Goal: Information Seeking & Learning: Learn about a topic

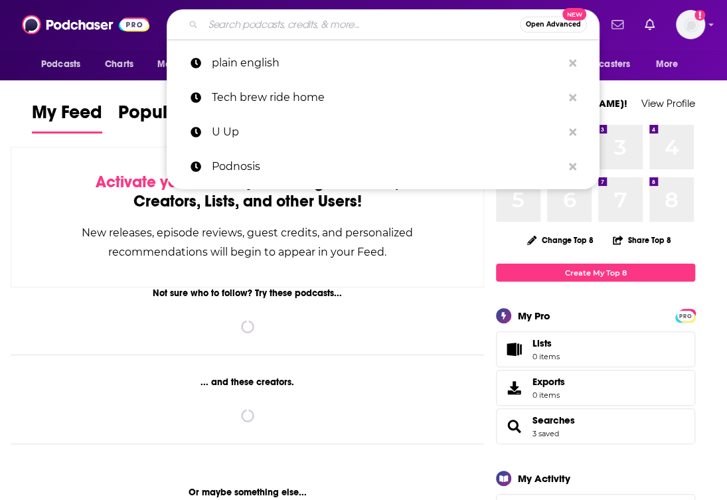
click at [362, 29] on input "Search podcasts, credits, & more..." at bounding box center [361, 24] width 316 height 21
paste input "Lifejacked"
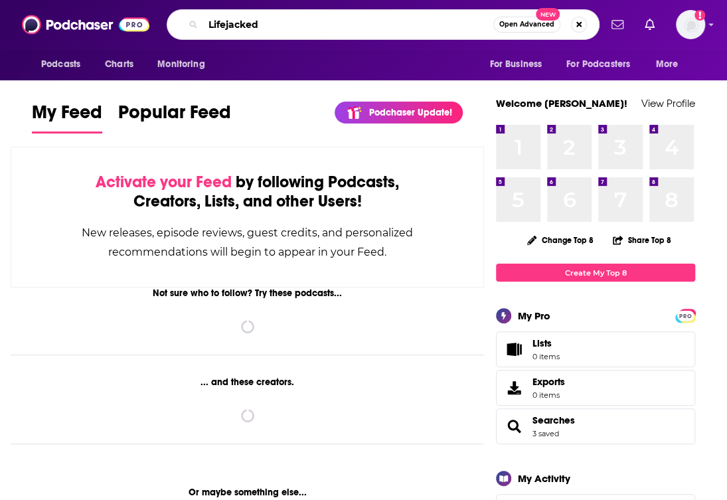
type input "Lifejacked"
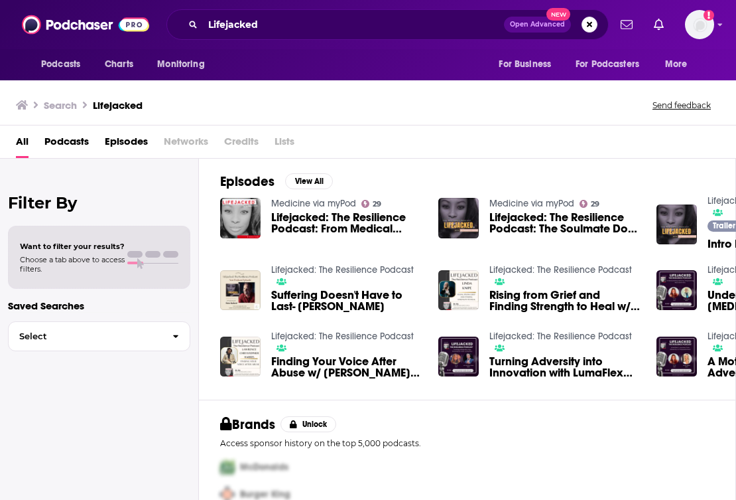
scroll to position [166, 0]
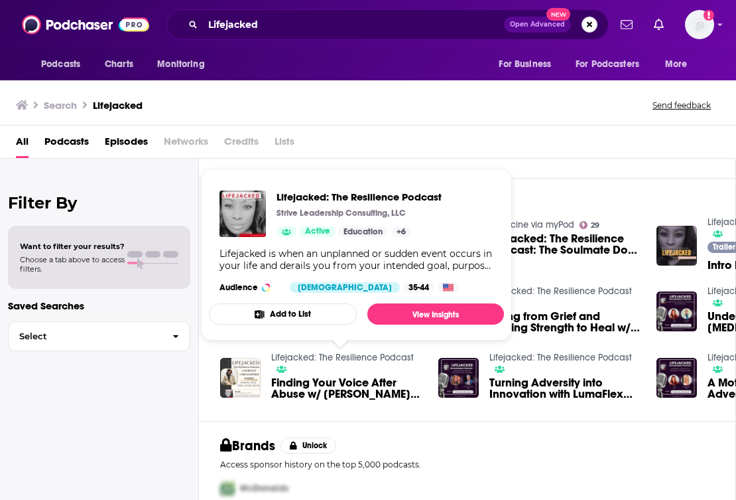
click at [580, 182] on div "Episodes View All Medicine via myPod 29 Lifejacked: The Resilience Podcast: Fro…" at bounding box center [467, 299] width 537 height 243
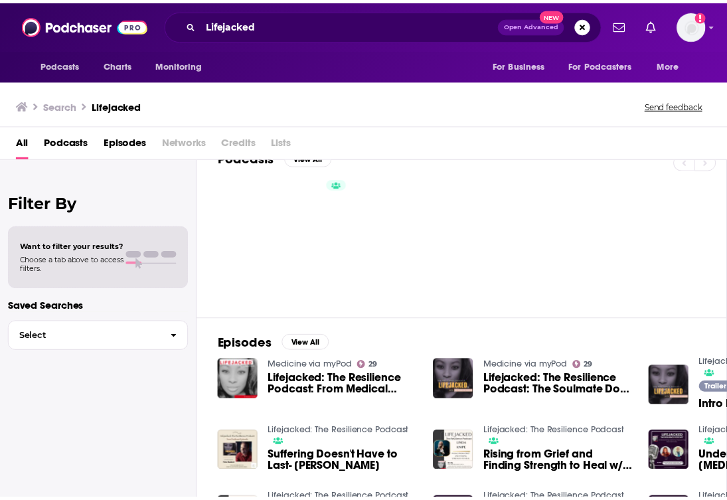
scroll to position [0, 0]
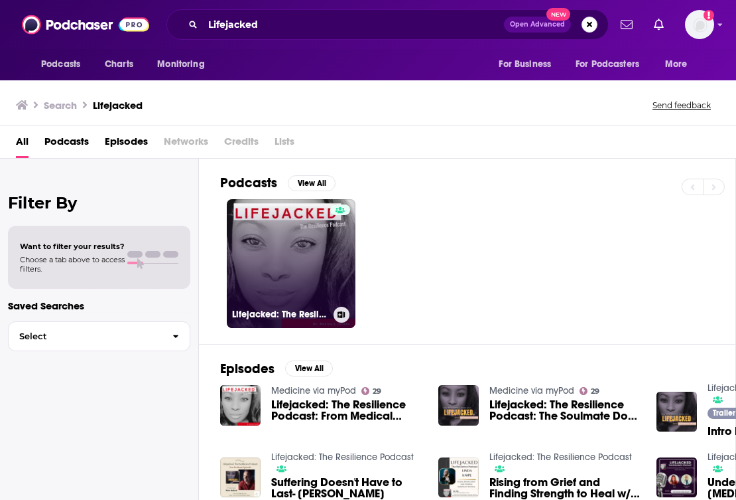
click at [299, 281] on link "Lifejacked: The Resilience Podcast" at bounding box center [291, 263] width 129 height 129
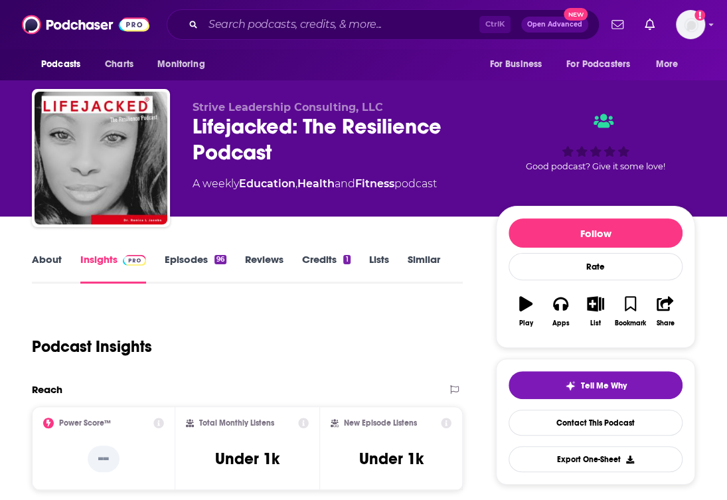
click at [208, 254] on link "Episodes 96" at bounding box center [196, 268] width 62 height 31
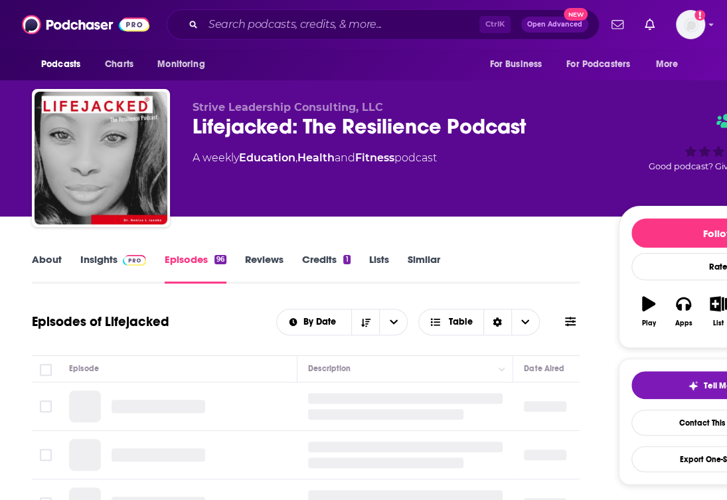
click at [121, 261] on span at bounding box center [131, 259] width 29 height 13
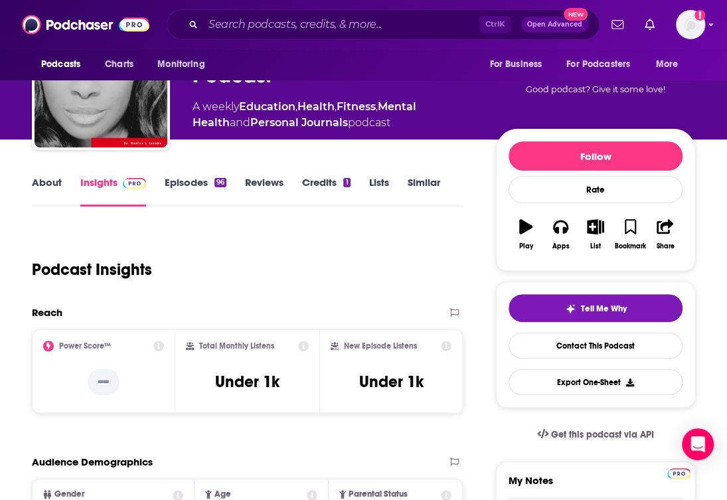
scroll to position [66, 0]
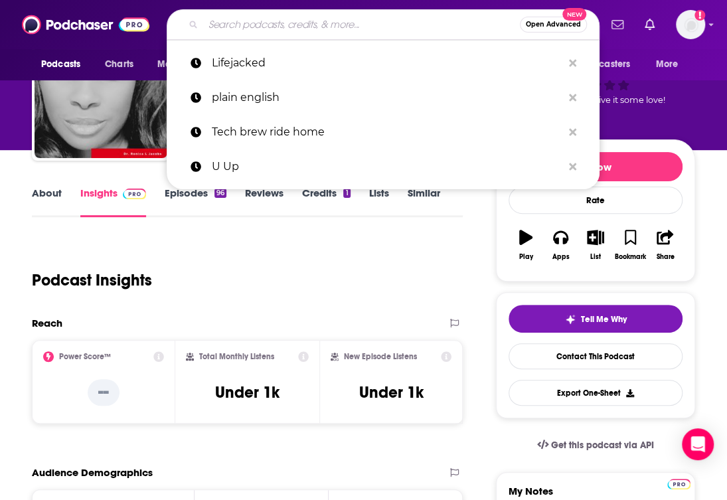
click at [291, 27] on input "Search podcasts, credits, & more..." at bounding box center [361, 24] width 316 height 21
click at [291, 26] on input "Search podcasts, credits, & more..." at bounding box center [361, 24] width 316 height 21
paste input "Making Lemonade"
type input "Making Lemonade"
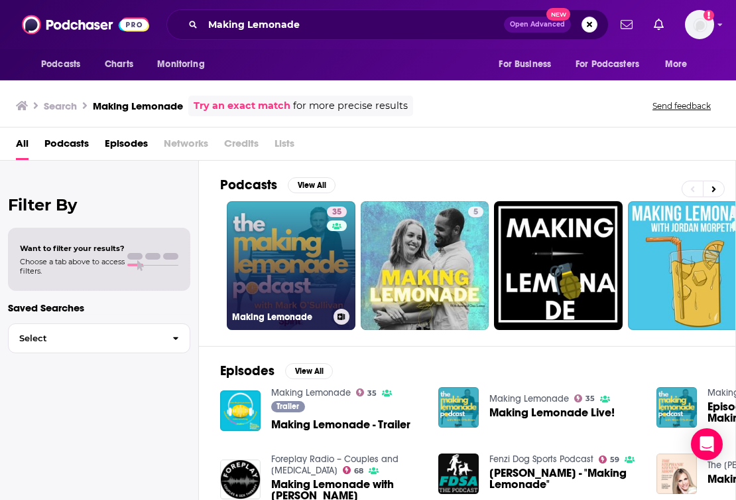
click at [288, 252] on link "35 Making Lemonade" at bounding box center [291, 265] width 129 height 129
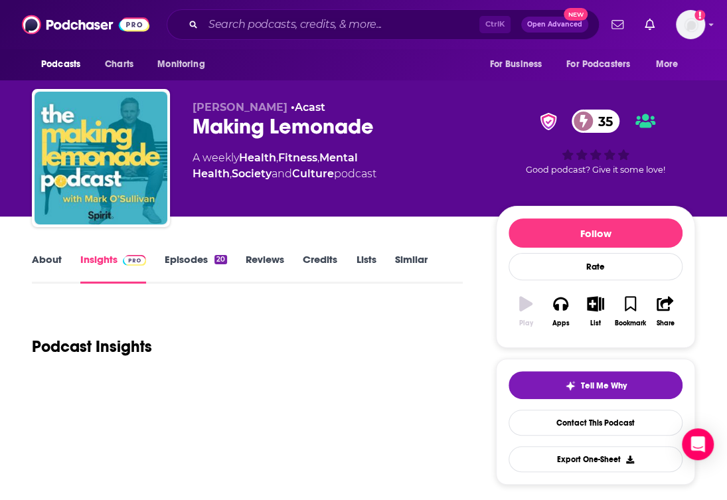
click at [173, 275] on link "Episodes 20" at bounding box center [196, 268] width 62 height 31
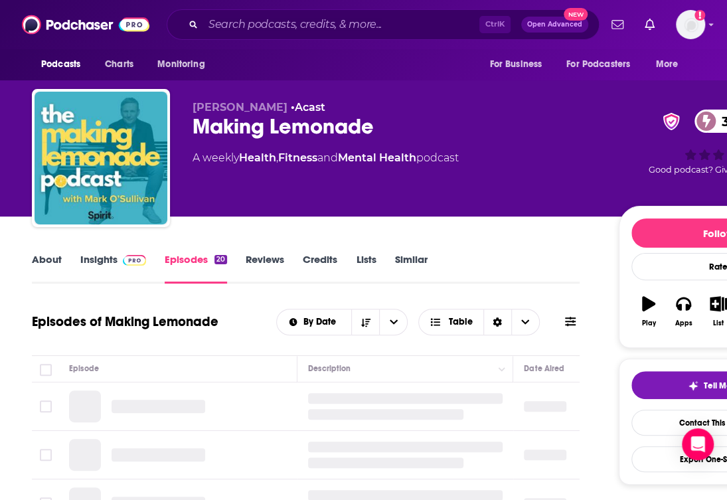
click at [113, 267] on link "Insights" at bounding box center [113, 268] width 66 height 31
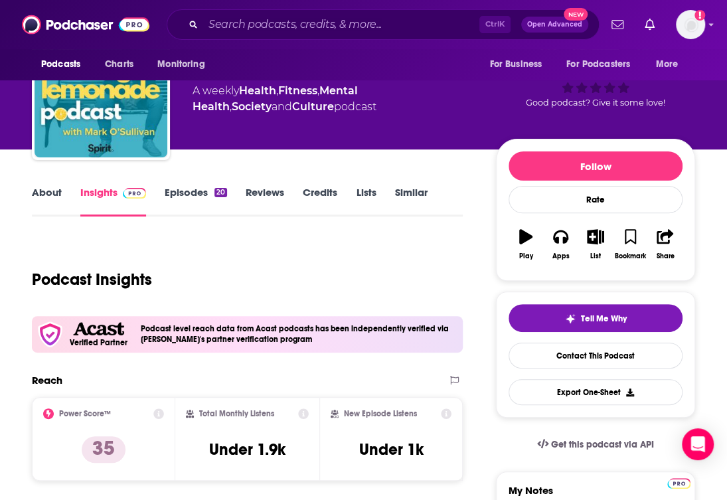
scroll to position [133, 0]
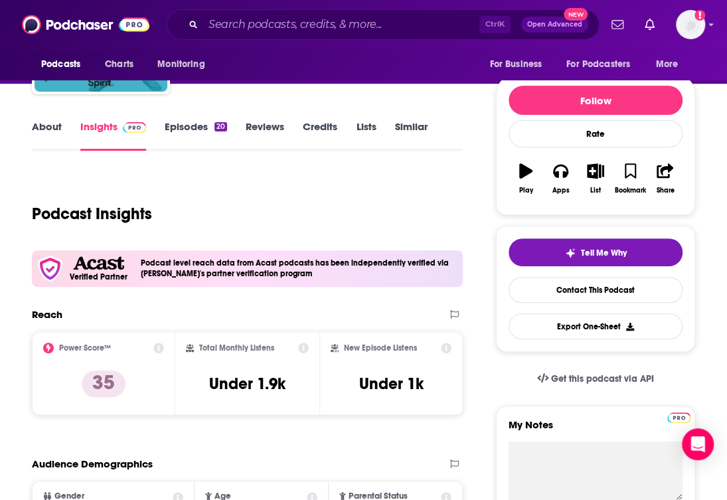
click at [38, 126] on link "About" at bounding box center [47, 135] width 30 height 31
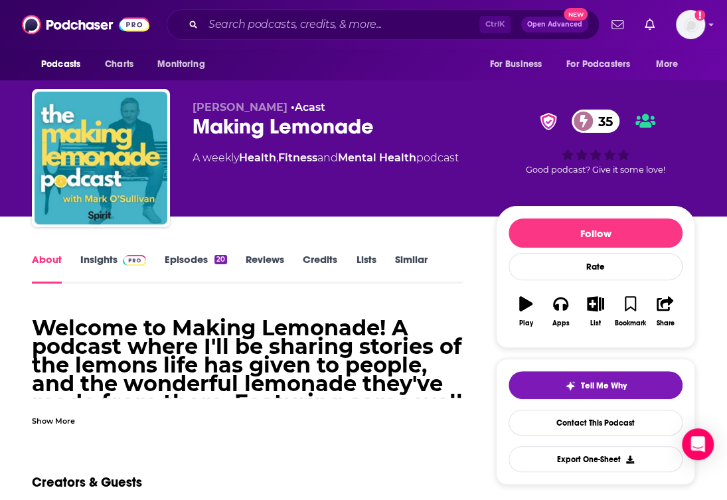
scroll to position [66, 0]
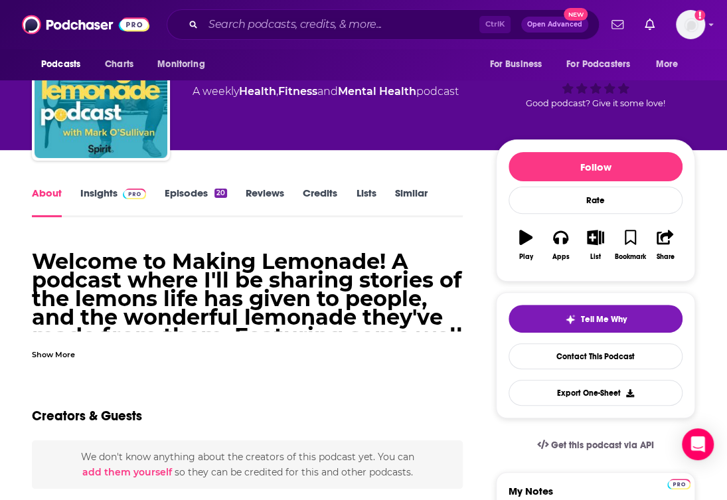
click at [68, 356] on div "Show More" at bounding box center [53, 353] width 43 height 13
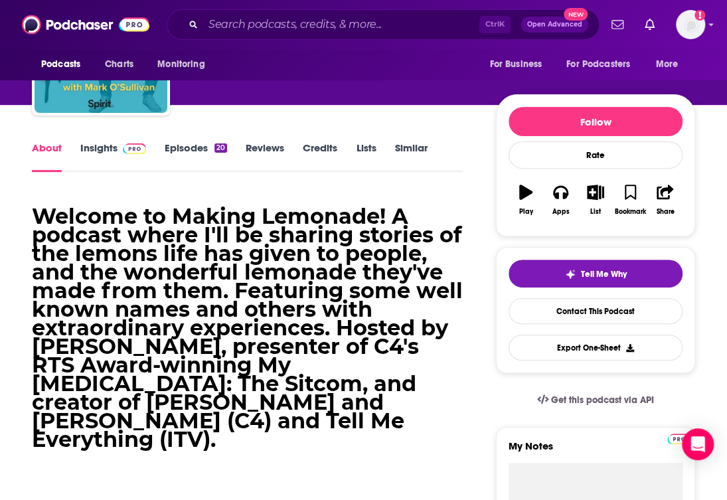
scroll to position [133, 0]
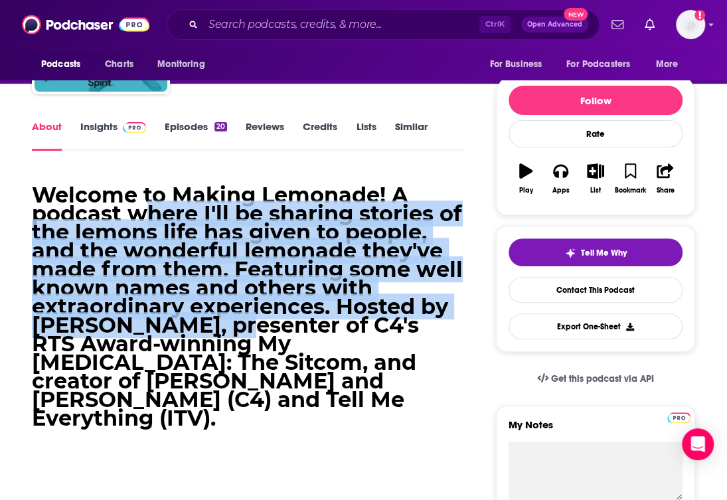
drag, startPoint x: 146, startPoint y: 224, endPoint x: 226, endPoint y: 312, distance: 118.4
click at [226, 312] on h1 "Welcome to Making Lemonade! A podcast where I'll be sharing stories of the lemo…" at bounding box center [247, 307] width 431 height 242
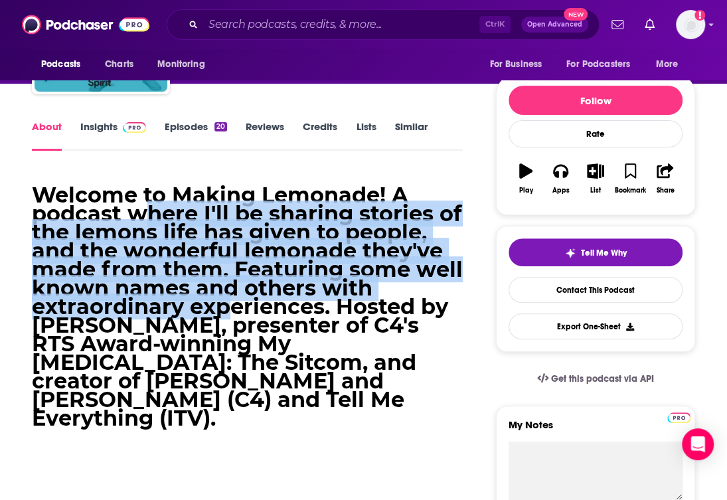
drag, startPoint x: 226, startPoint y: 312, endPoint x: 218, endPoint y: 273, distance: 39.8
click at [232, 297] on h1 "Welcome to Making Lemonade! A podcast where I'll be sharing stories of the lemo…" at bounding box center [247, 307] width 431 height 242
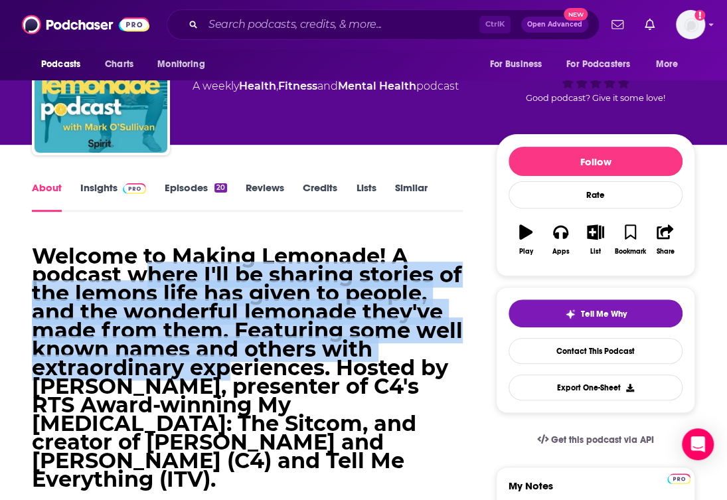
scroll to position [66, 0]
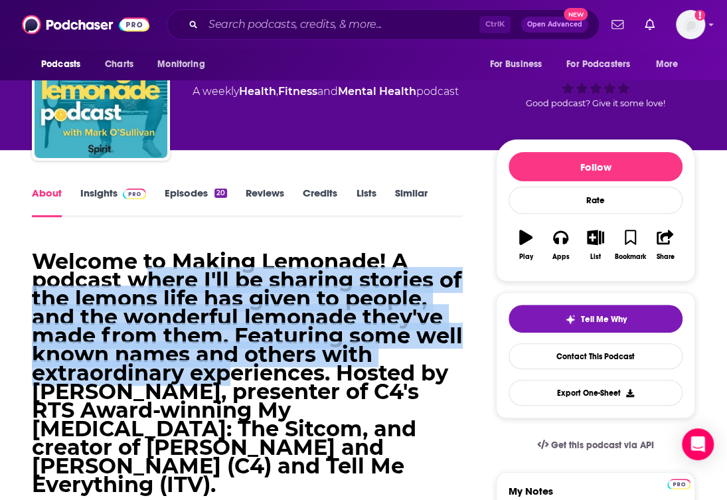
click at [191, 201] on link "Episodes 20" at bounding box center [196, 201] width 62 height 31
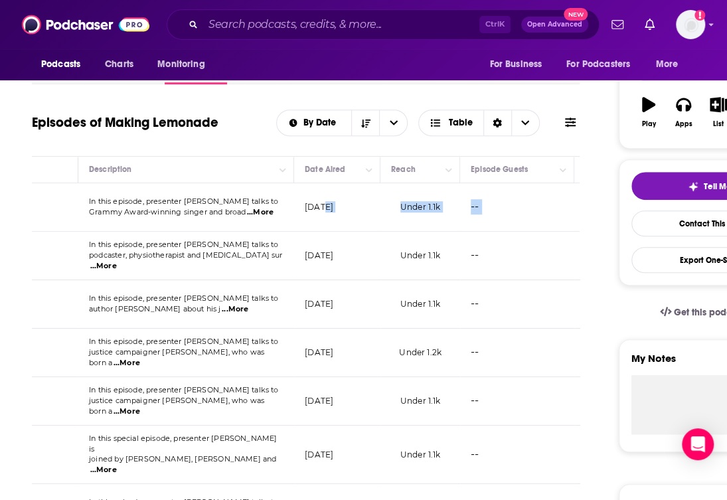
scroll to position [0, 377]
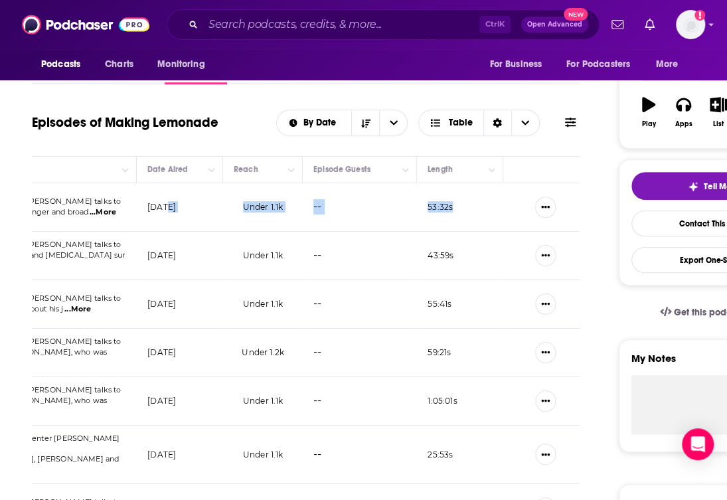
drag, startPoint x: 547, startPoint y: 204, endPoint x: 595, endPoint y: 204, distance: 48.4
click at [562, 306] on div at bounding box center [541, 304] width 55 height 27
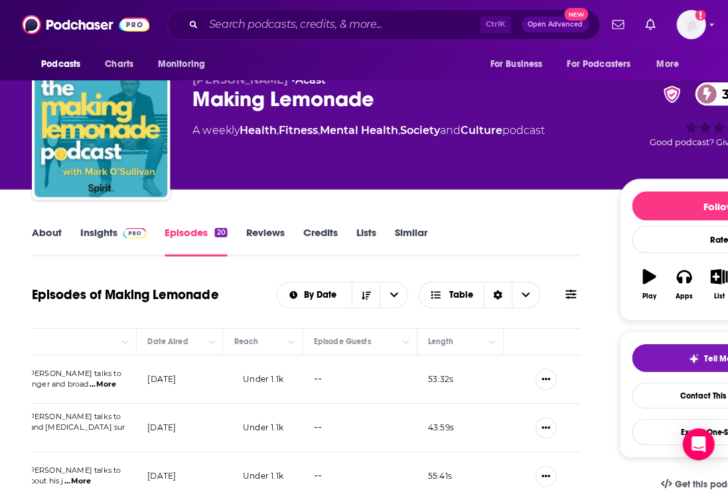
scroll to position [0, 0]
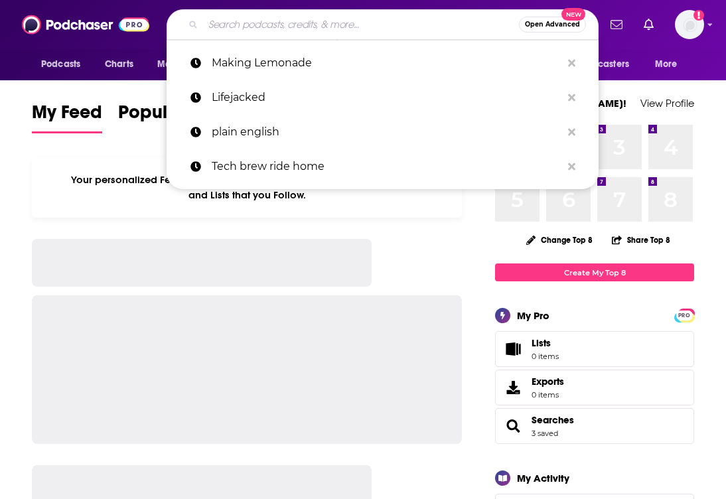
click at [261, 33] on input "Search podcasts, credits, & more..." at bounding box center [361, 24] width 316 height 21
paste input "Smart Funny Tortured"
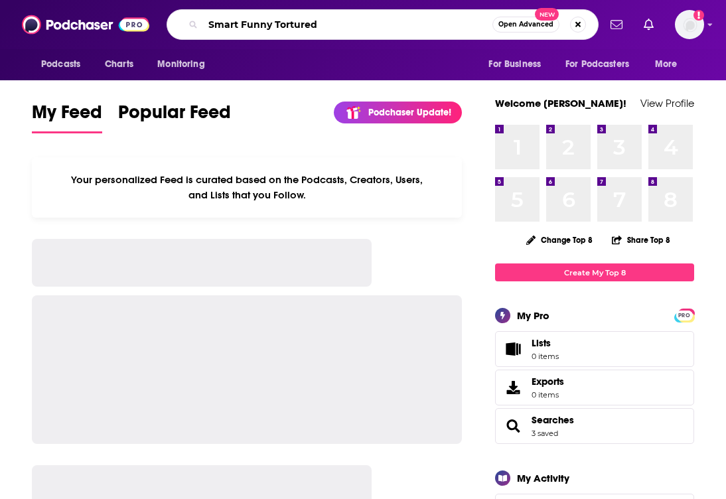
type input "Smart Funny Tortured"
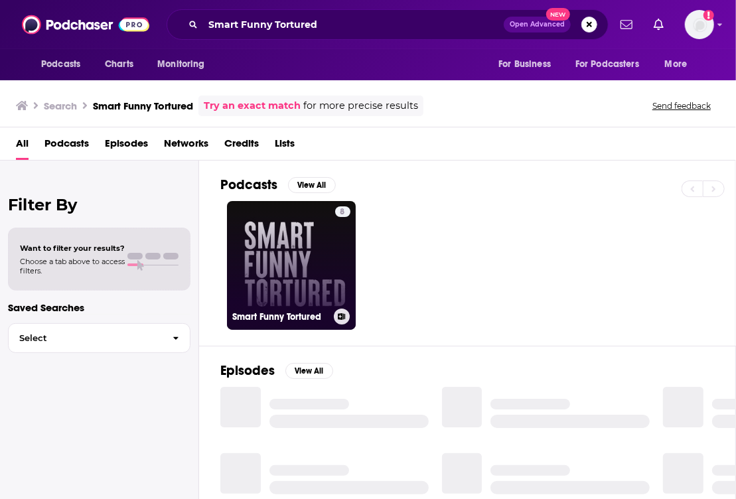
click at [285, 228] on link "8 Smart Funny Tortured" at bounding box center [291, 265] width 129 height 129
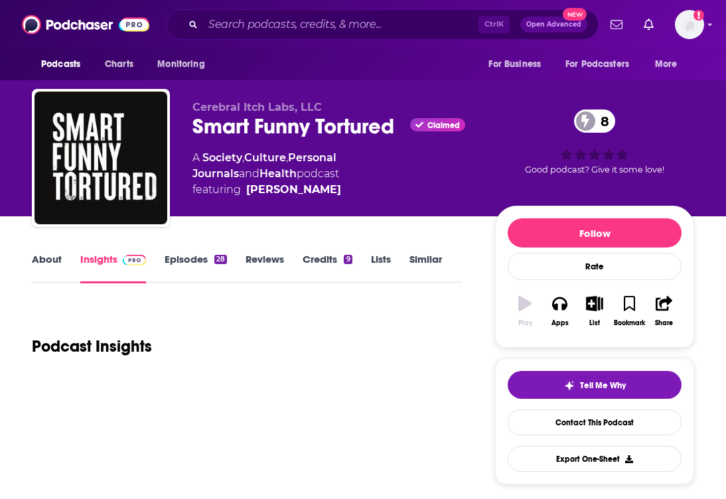
click at [192, 260] on link "Episodes 28" at bounding box center [196, 268] width 62 height 31
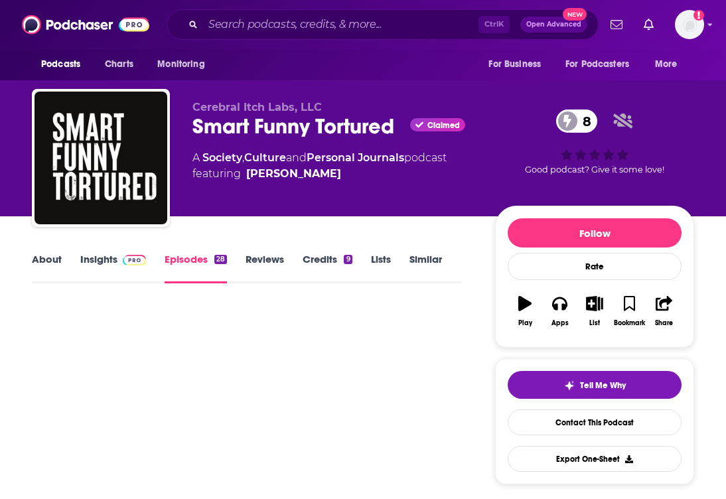
click at [84, 261] on link "Insights" at bounding box center [113, 268] width 66 height 31
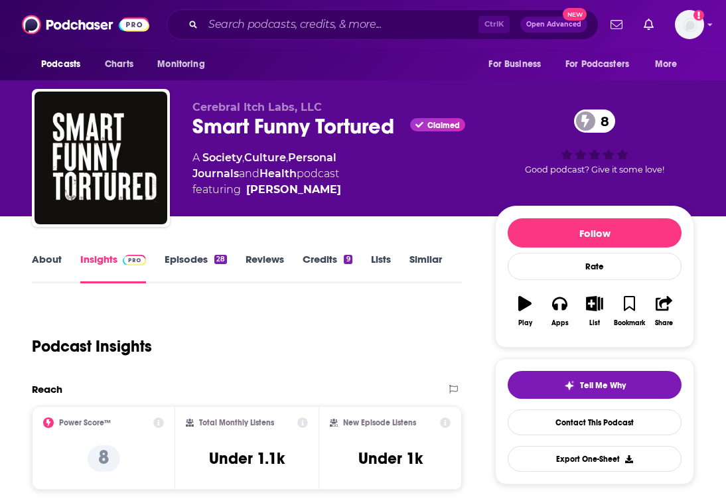
click at [56, 259] on link "About" at bounding box center [47, 268] width 30 height 31
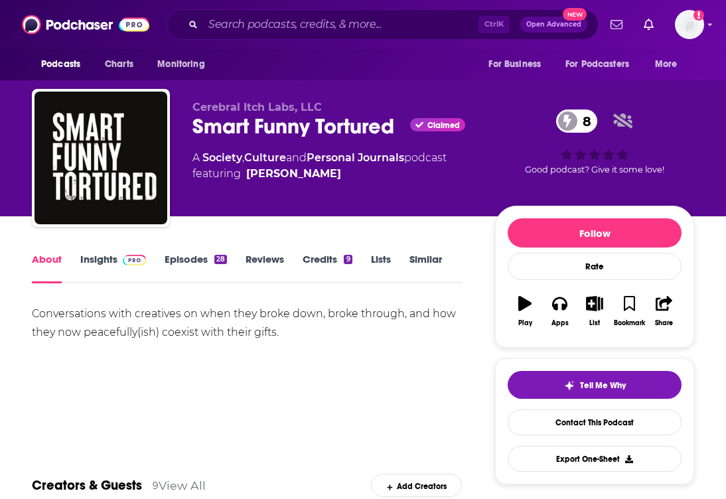
click at [110, 266] on link "Insights" at bounding box center [113, 268] width 66 height 31
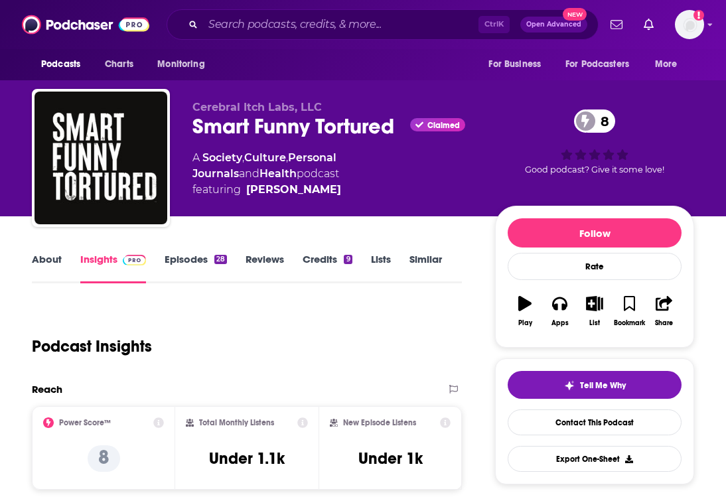
click at [220, 266] on link "Episodes 28" at bounding box center [196, 268] width 62 height 31
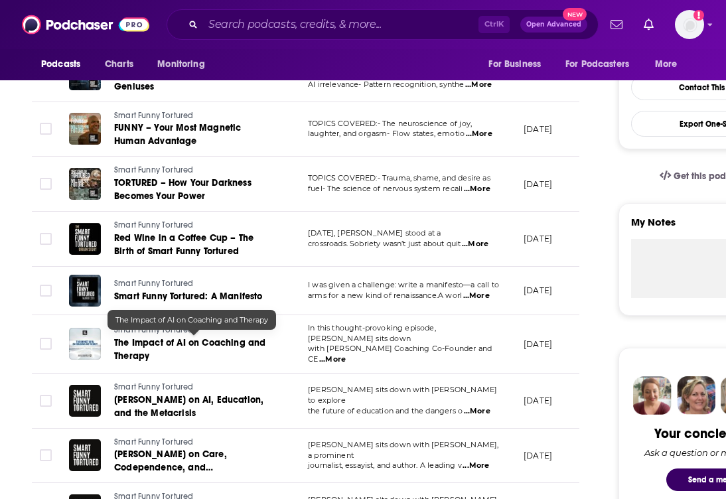
scroll to position [332, 0]
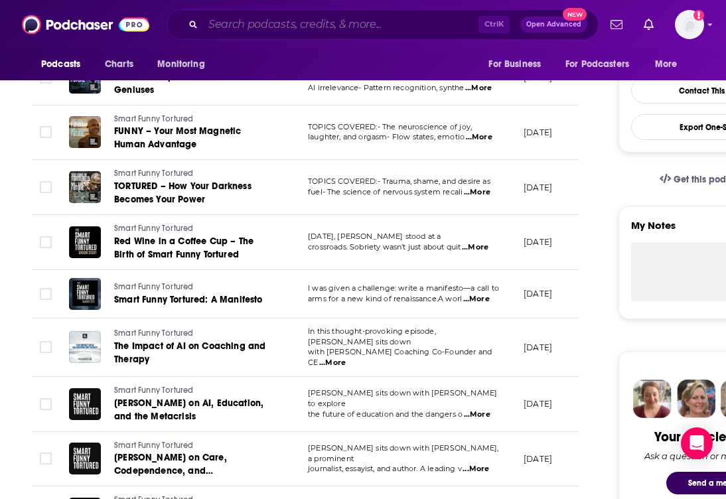
click at [426, 15] on input "Search podcasts, credits, & more..." at bounding box center [340, 24] width 275 height 21
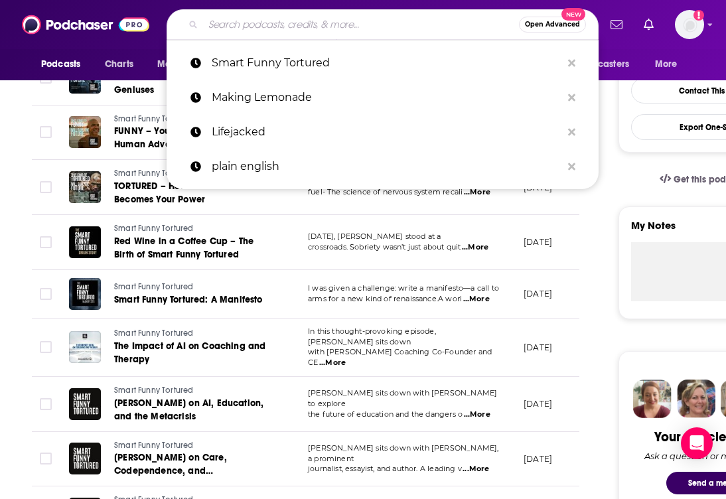
paste input "Resilience Mindset"
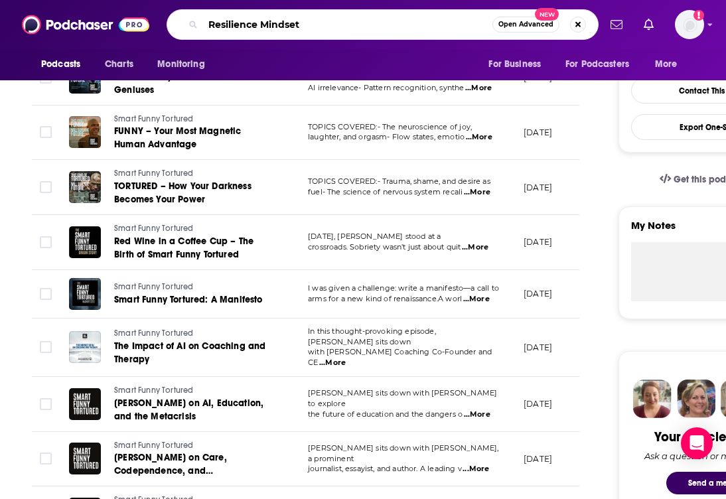
type input "Resilience Mindset"
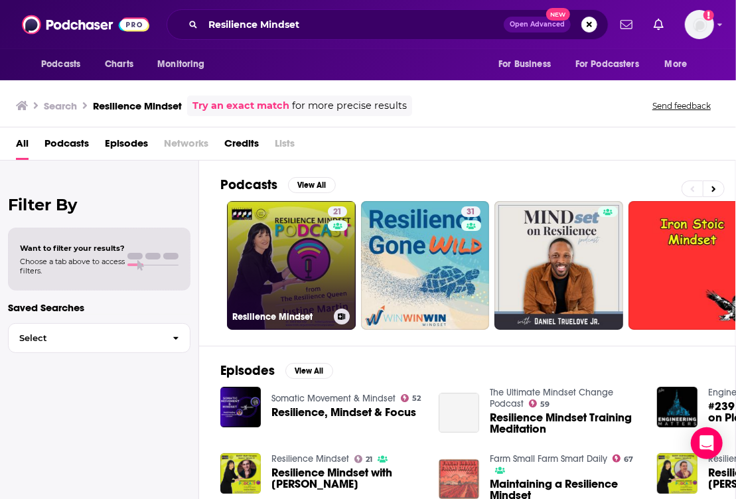
click at [259, 273] on link "21 Resilience Mindset" at bounding box center [291, 265] width 129 height 129
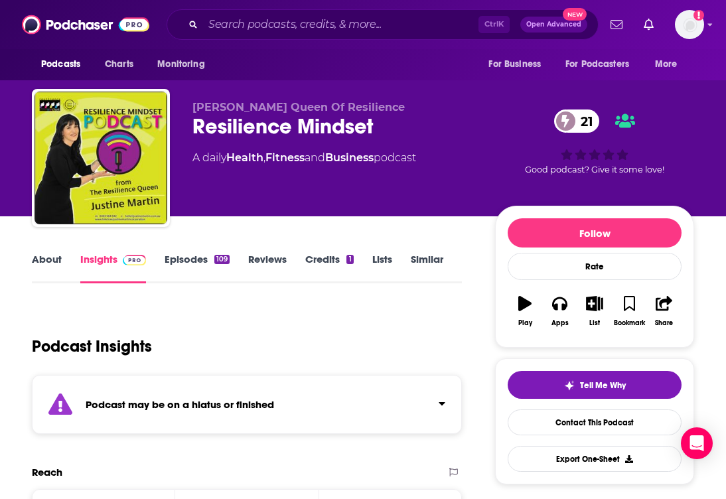
click at [168, 269] on link "Episodes 109" at bounding box center [197, 268] width 65 height 31
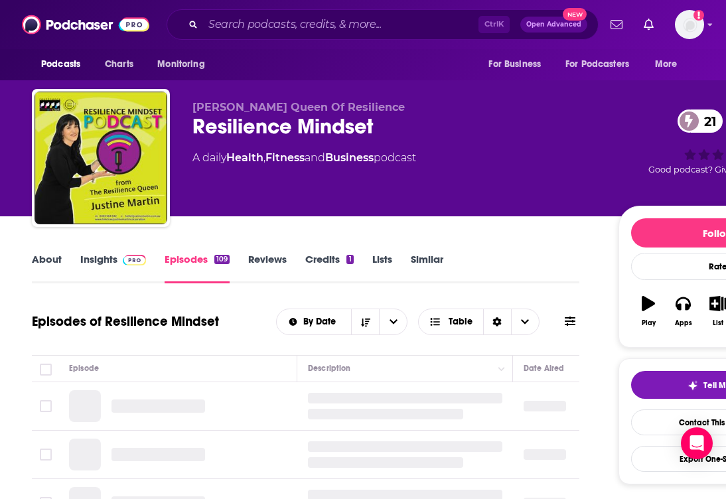
click at [117, 268] on link "Insights" at bounding box center [113, 268] width 66 height 31
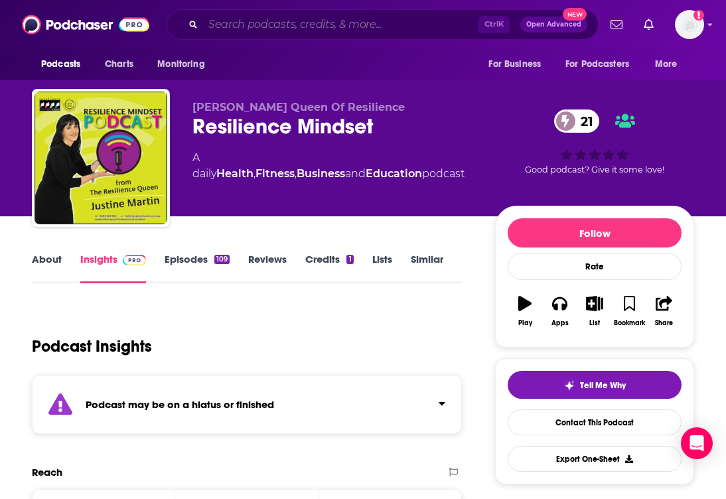
click at [330, 19] on input "Search podcasts, credits, & more..." at bounding box center [340, 24] width 275 height 21
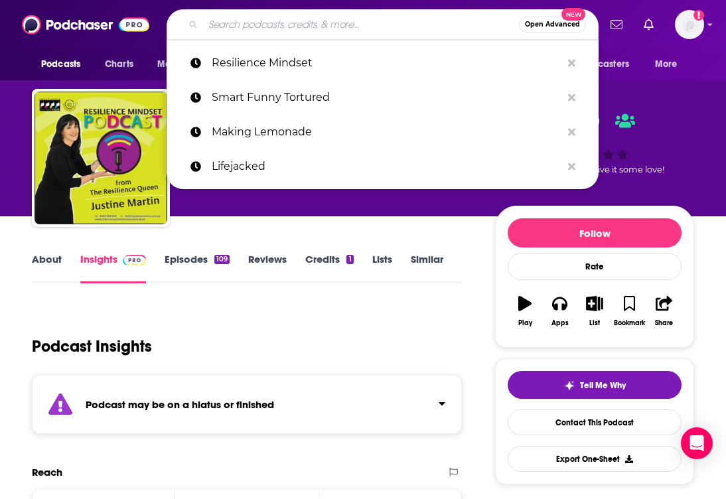
paste input "Build Your Tribe"
type input "Build Your Tribe"
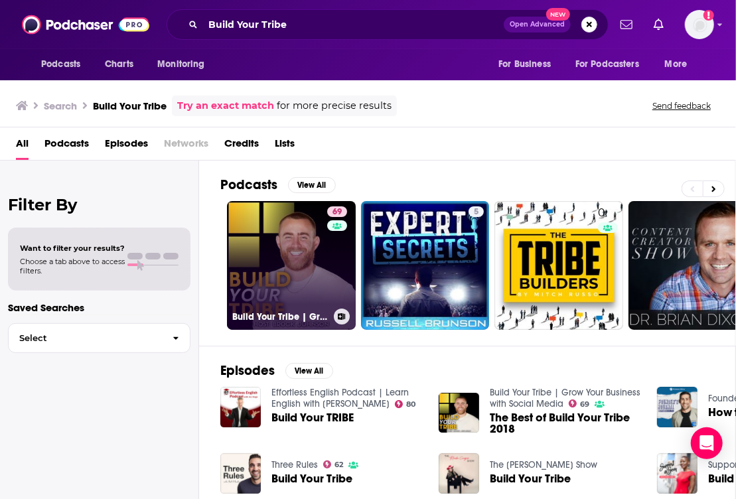
click at [259, 245] on link "69 Build Your Tribe | Grow Your Business with Social Media" at bounding box center [291, 265] width 129 height 129
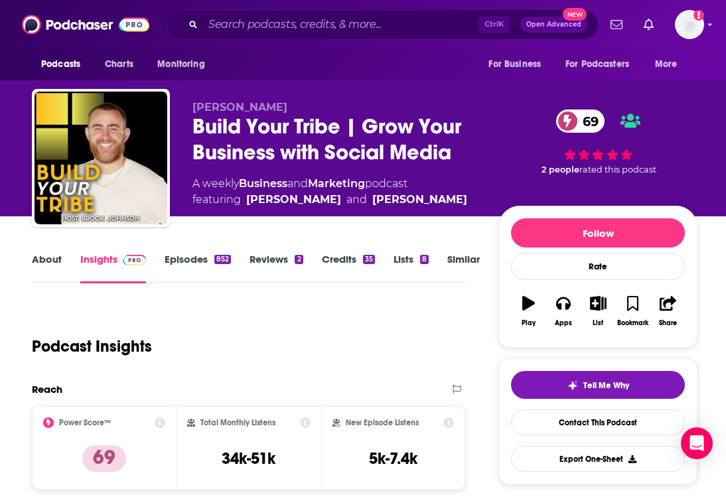
drag, startPoint x: 343, startPoint y: 62, endPoint x: 285, endPoint y: 62, distance: 57.7
click at [343, 62] on div "Podcasts Charts Monitoring For Business For Podcasters More" at bounding box center [363, 64] width 726 height 31
click at [390, 68] on div "Podcasts Charts Monitoring For Business For Podcasters More" at bounding box center [363, 64] width 726 height 31
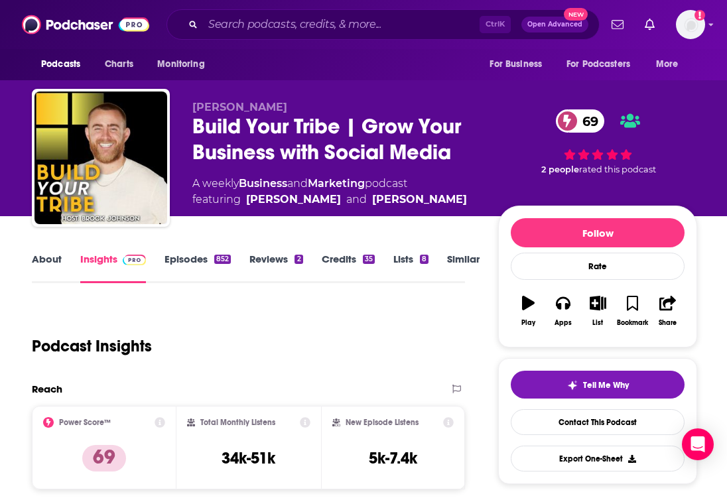
click at [184, 266] on link "Episodes 852" at bounding box center [198, 268] width 66 height 31
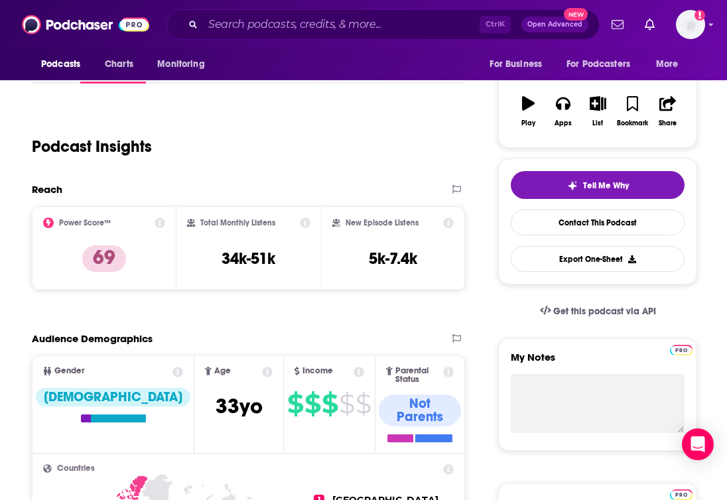
scroll to position [265, 0]
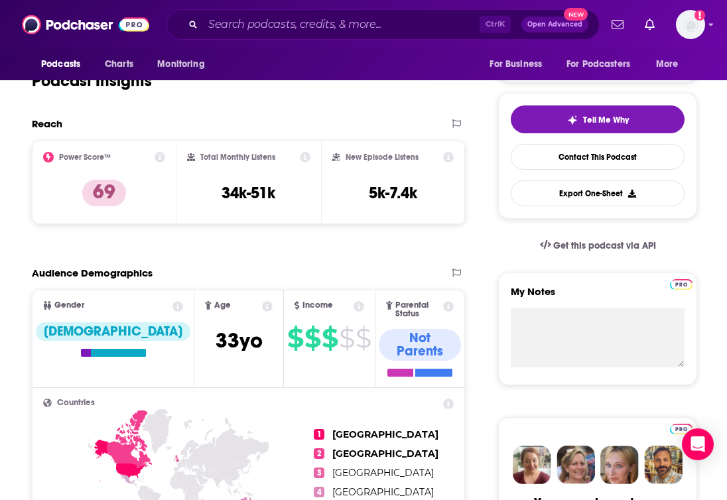
click at [400, 28] on input "Search podcasts, credits, & more..." at bounding box center [341, 24] width 277 height 21
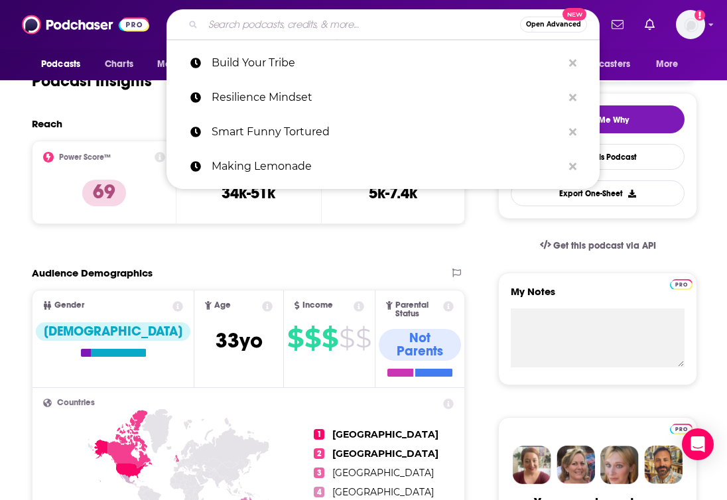
paste input "Creator Science"
type input "Creator Science"
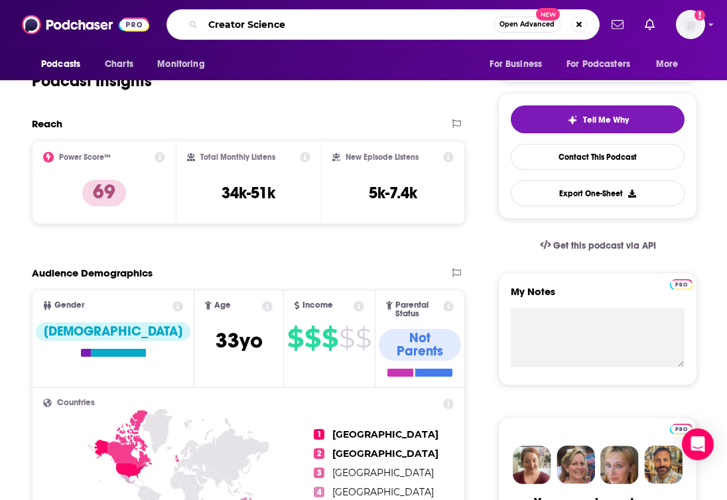
click at [445, 25] on input "Creator Science" at bounding box center [348, 24] width 291 height 21
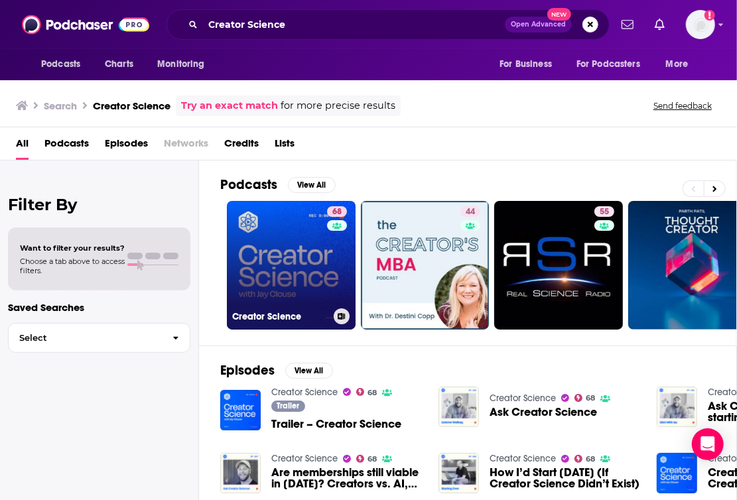
click at [252, 242] on link "68 Creator Science" at bounding box center [291, 265] width 129 height 129
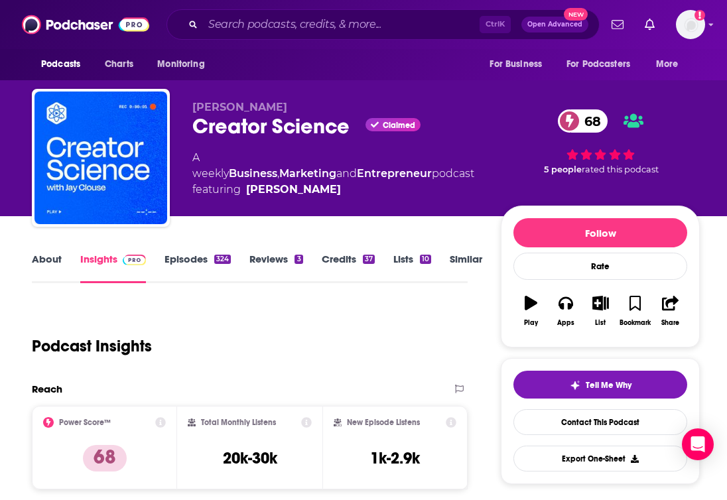
click at [175, 258] on link "Episodes 324" at bounding box center [198, 268] width 66 height 31
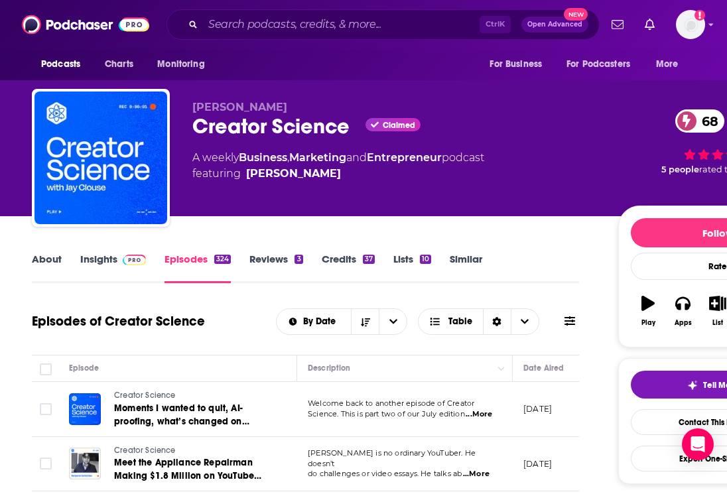
click at [119, 261] on span at bounding box center [131, 259] width 29 height 13
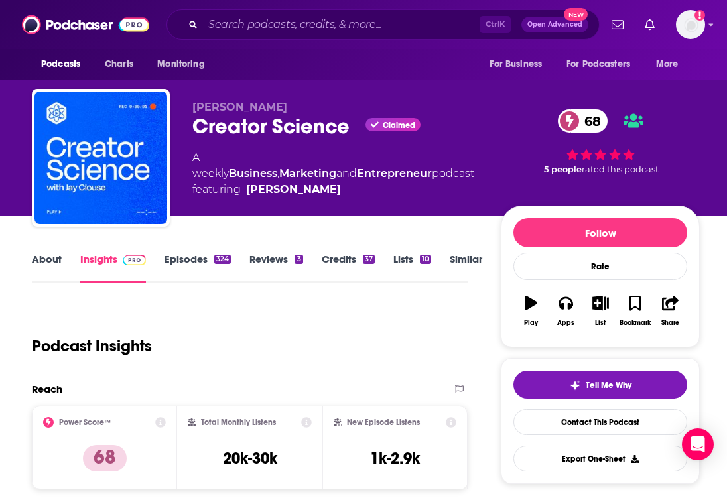
click at [259, 320] on div "Podcast Insights" at bounding box center [244, 339] width 425 height 68
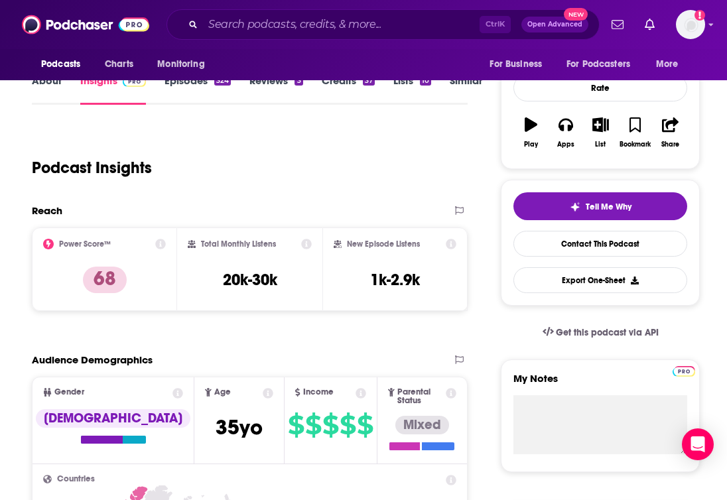
scroll to position [199, 0]
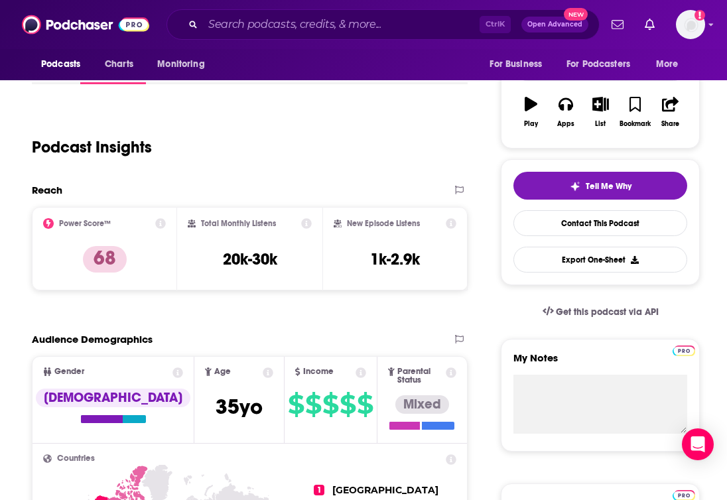
drag, startPoint x: 300, startPoint y: 135, endPoint x: 376, endPoint y: 159, distance: 79.1
click at [300, 135] on div "Podcast Insights" at bounding box center [244, 139] width 425 height 68
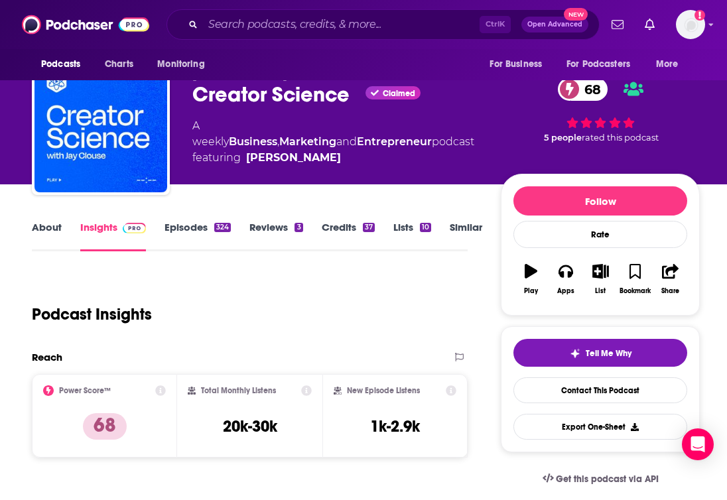
scroll to position [0, 0]
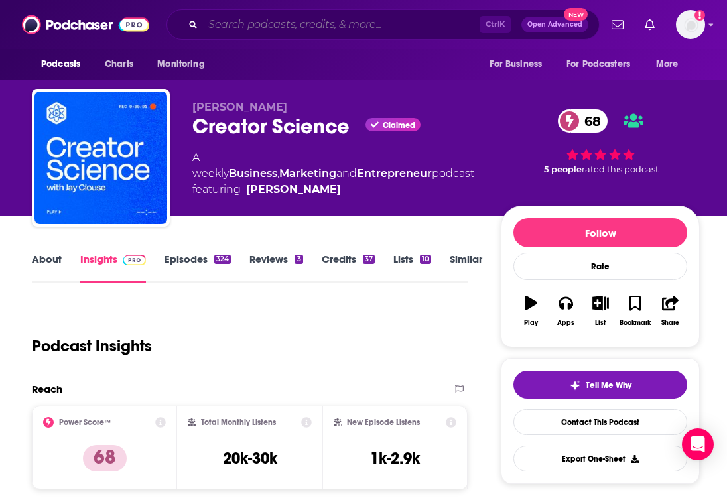
click at [307, 23] on input "Search podcasts, credits, & more..." at bounding box center [341, 24] width 277 height 21
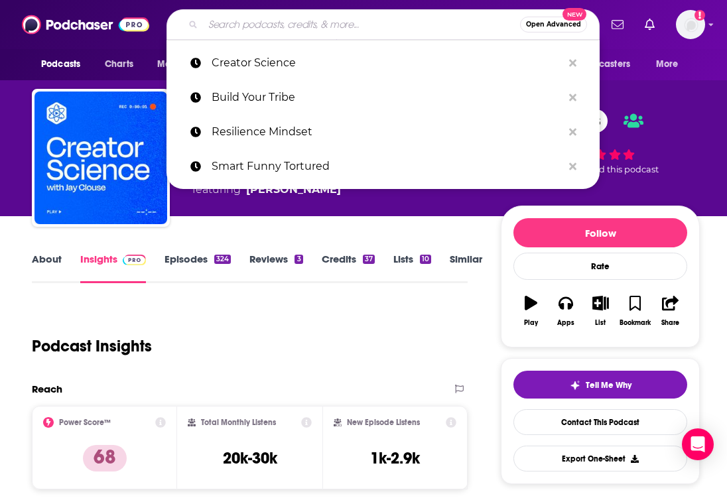
paste input "Recode Media (Vox)"
type input "Recode Media (Vox)"
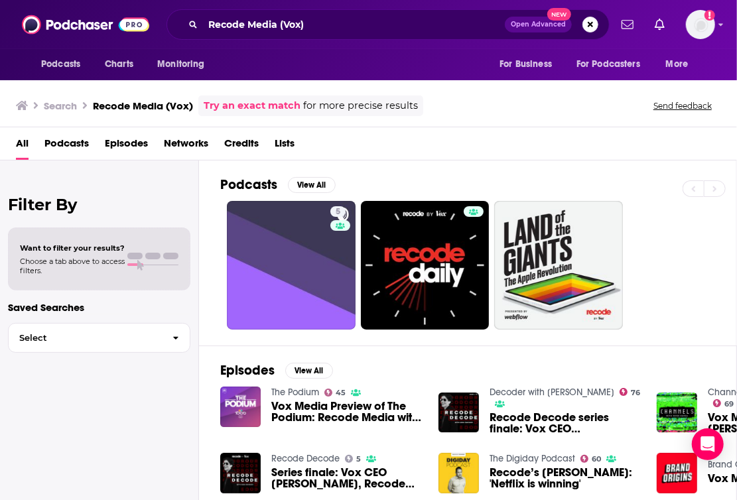
click at [380, 162] on div "Podcasts View All 5" at bounding box center [478, 253] width 517 height 185
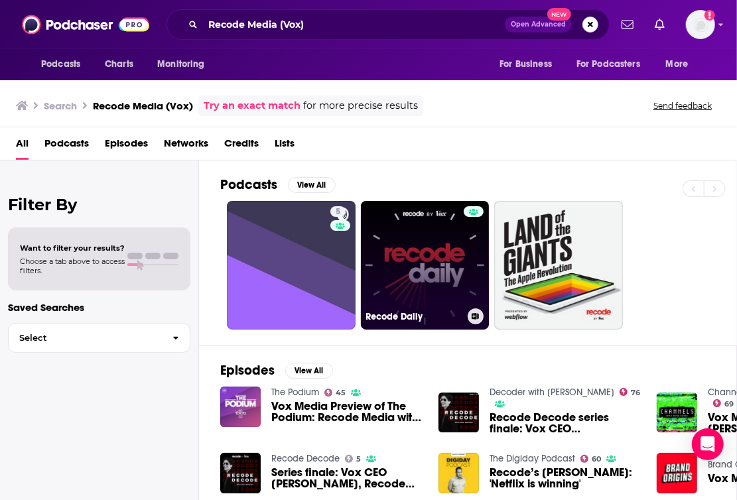
click at [427, 245] on link "Recode Daily" at bounding box center [425, 265] width 129 height 129
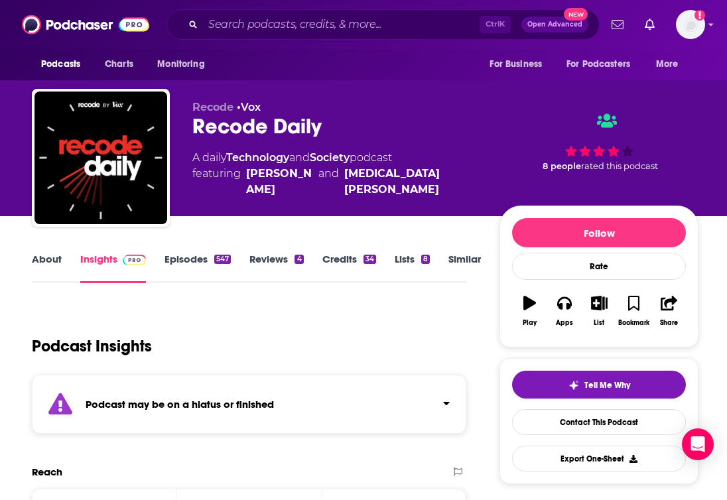
click at [203, 261] on link "Episodes 547" at bounding box center [198, 268] width 66 height 31
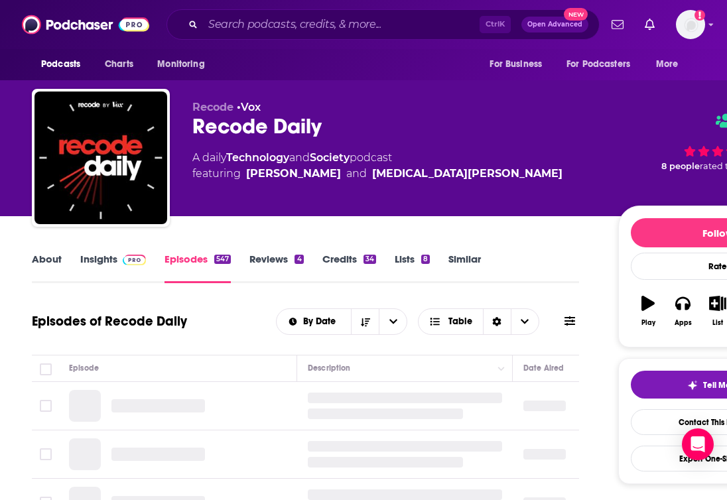
click at [125, 267] on link "Insights" at bounding box center [113, 268] width 66 height 31
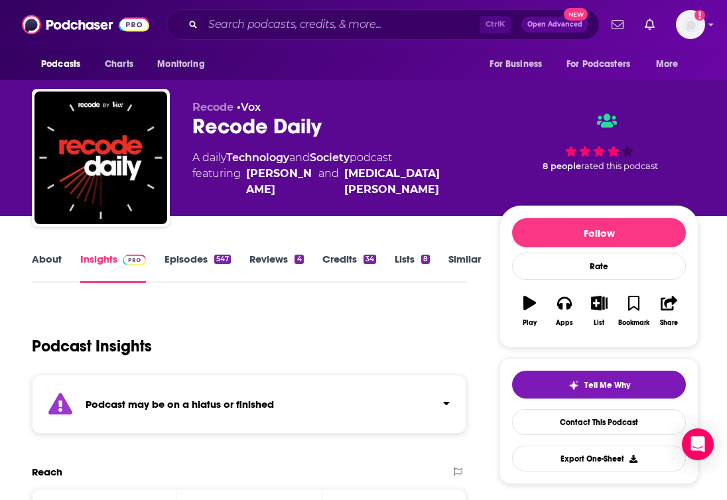
click at [370, 195] on div "Recode • Vox Recode Daily A daily Technology and Society podcast featuring [PER…" at bounding box center [335, 154] width 286 height 106
click at [206, 281] on link "Episodes 547" at bounding box center [198, 268] width 66 height 31
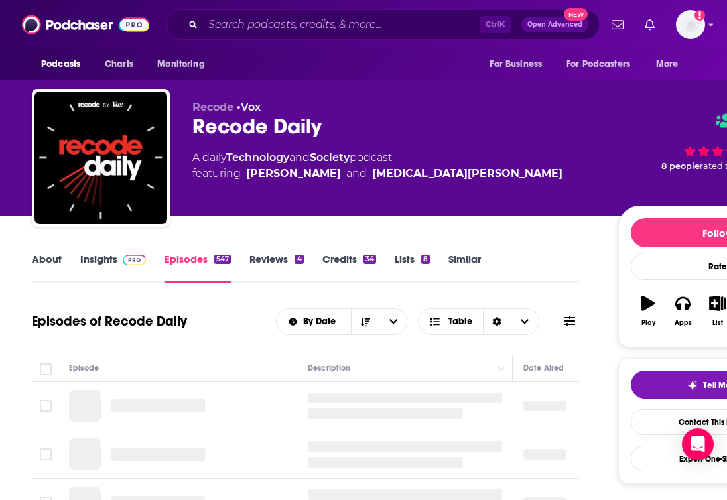
click at [52, 266] on link "About" at bounding box center [47, 268] width 30 height 31
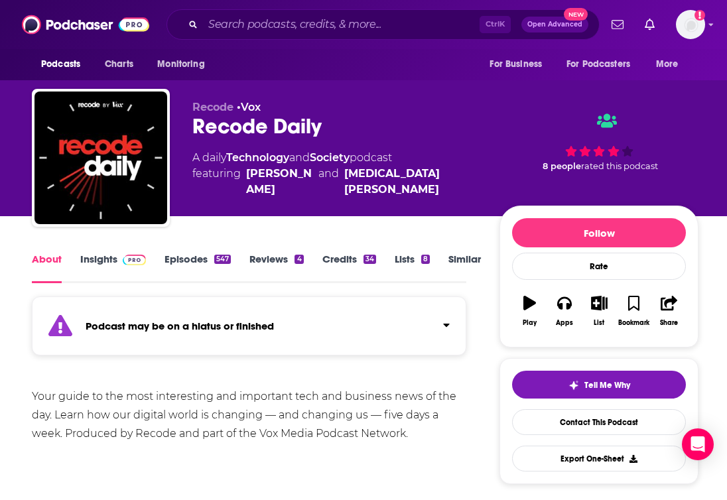
click at [115, 267] on link "Insights" at bounding box center [113, 268] width 66 height 31
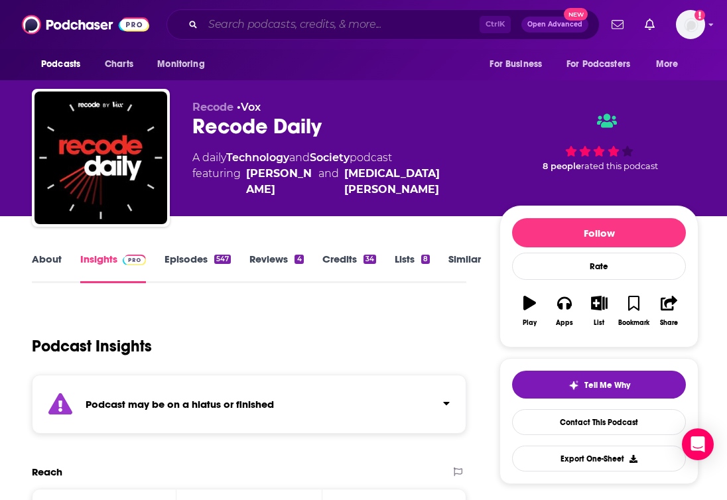
click at [305, 22] on input "Search podcasts, credits, & more..." at bounding box center [341, 24] width 277 height 21
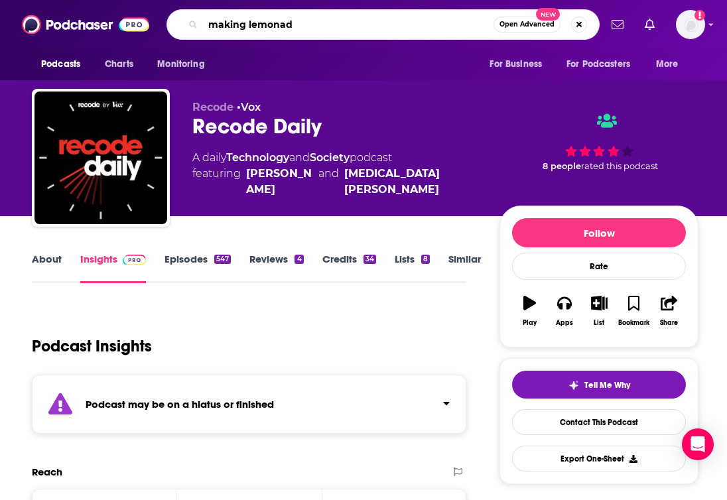
type input "making lemonade"
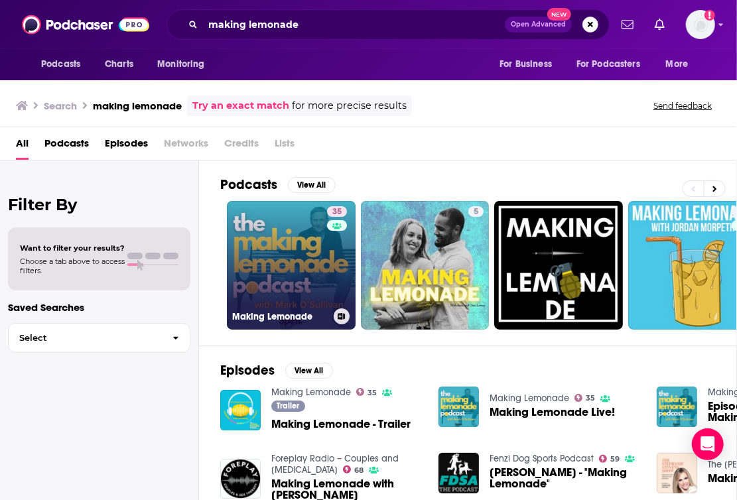
click at [295, 234] on link "35 Making Lemonade" at bounding box center [291, 265] width 129 height 129
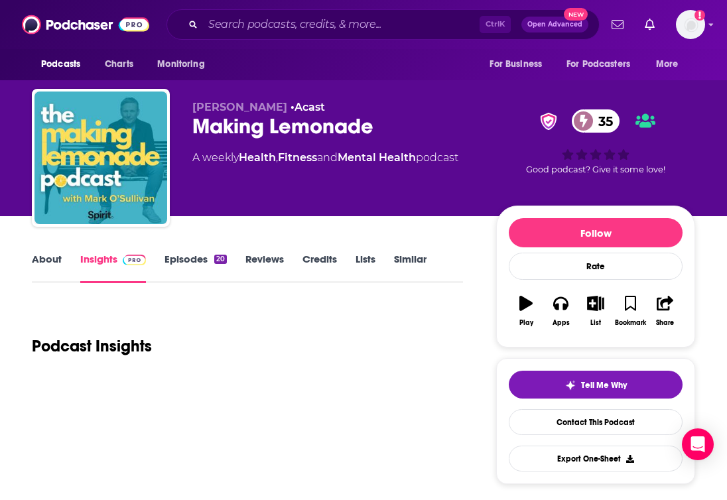
click at [199, 269] on link "Episodes 20" at bounding box center [196, 268] width 62 height 31
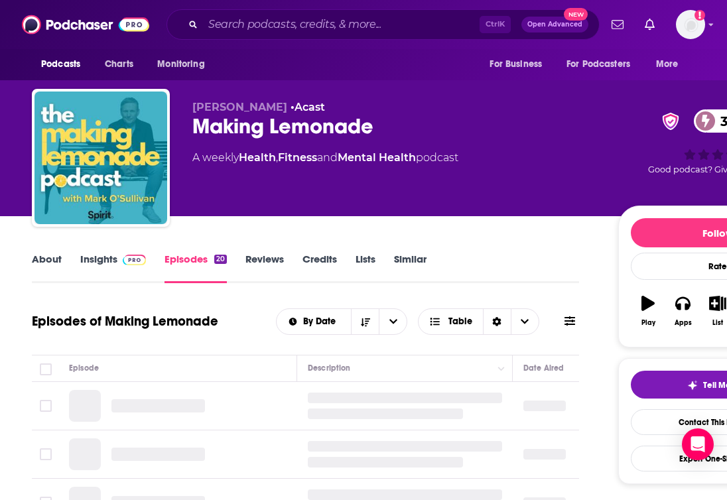
click at [117, 267] on link "Insights" at bounding box center [113, 268] width 66 height 31
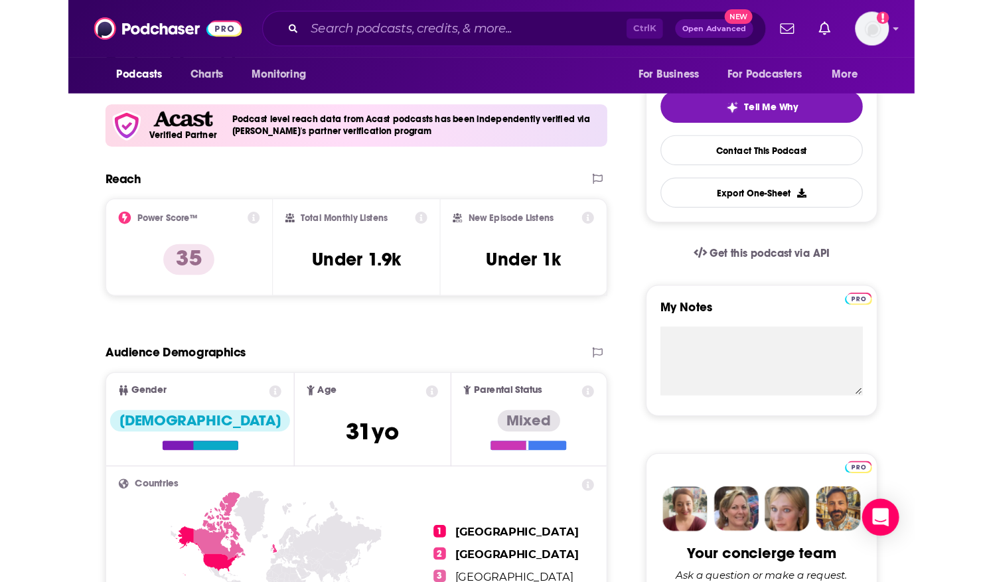
scroll to position [332, 0]
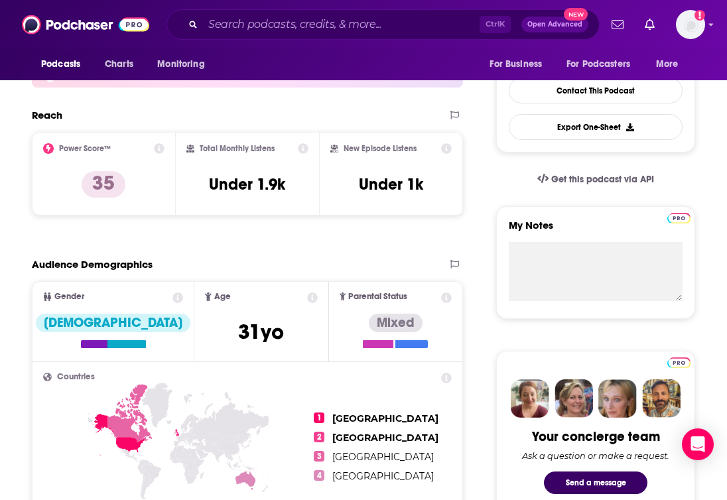
drag, startPoint x: 249, startPoint y: 91, endPoint x: 254, endPoint y: 13, distance: 78.4
click at [439, 55] on div "Podcasts Charts Monitoring For Business For Podcasters More" at bounding box center [363, 64] width 727 height 31
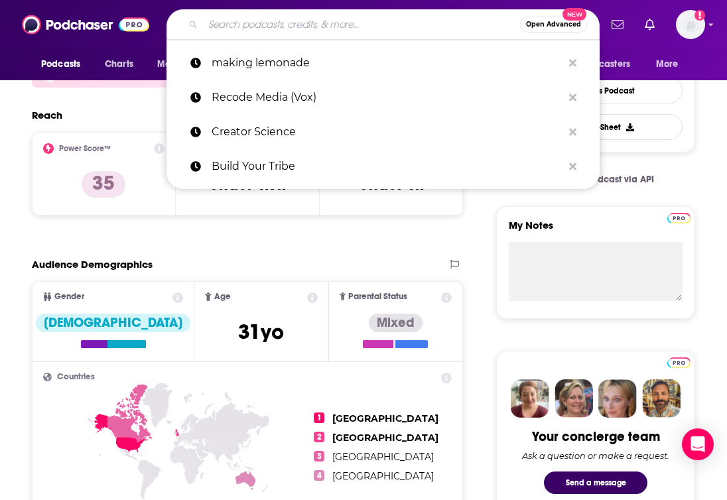
click at [443, 19] on input "Search podcasts, credits, & more..." at bounding box center [361, 24] width 317 height 21
paste input "The Business of Content"
type input "The Business of Content"
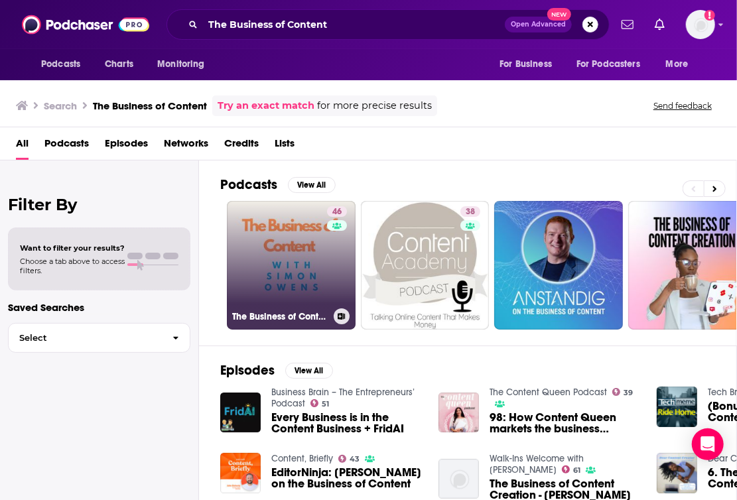
click at [281, 250] on link "46 The Business of Content with [PERSON_NAME]" at bounding box center [291, 265] width 129 height 129
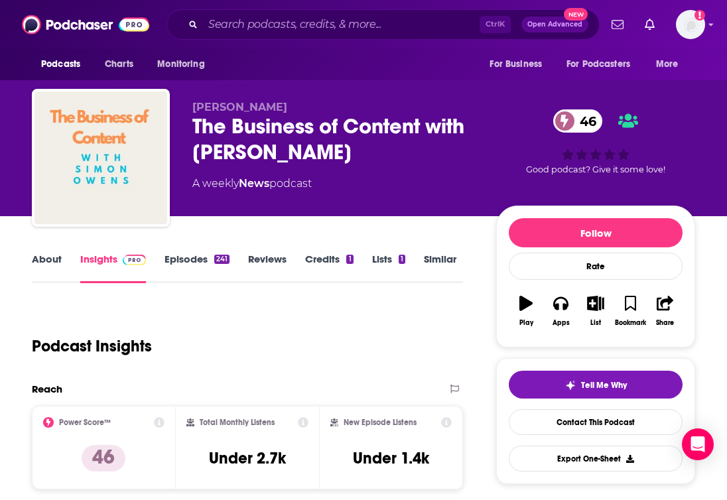
click at [195, 276] on link "Episodes 241" at bounding box center [197, 268] width 65 height 31
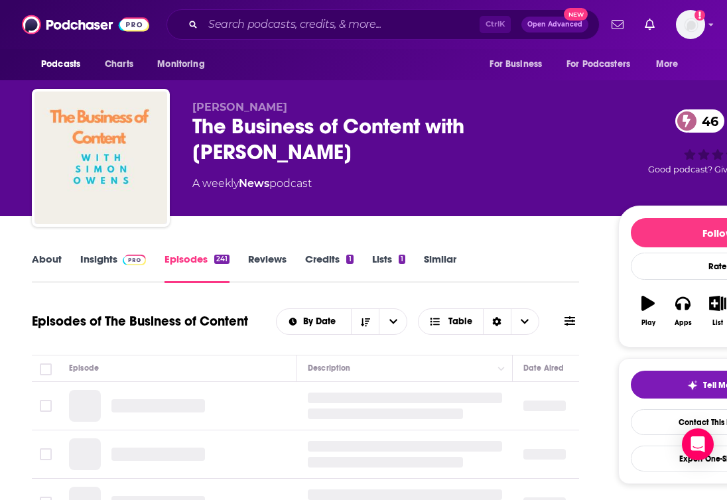
click at [139, 264] on img at bounding box center [134, 260] width 23 height 11
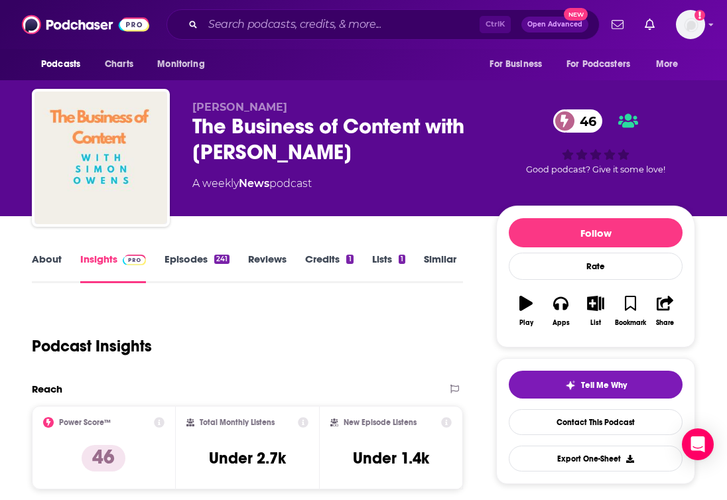
click at [447, 131] on div "The Business of Content with [PERSON_NAME] 46" at bounding box center [333, 139] width 283 height 52
click at [410, 40] on div "Podcasts Charts Monitoring Ctrl K Open Advanced New For Business For Podcasters…" at bounding box center [363, 24] width 727 height 49
click at [412, 23] on input "Search podcasts, credits, & more..." at bounding box center [341, 24] width 277 height 21
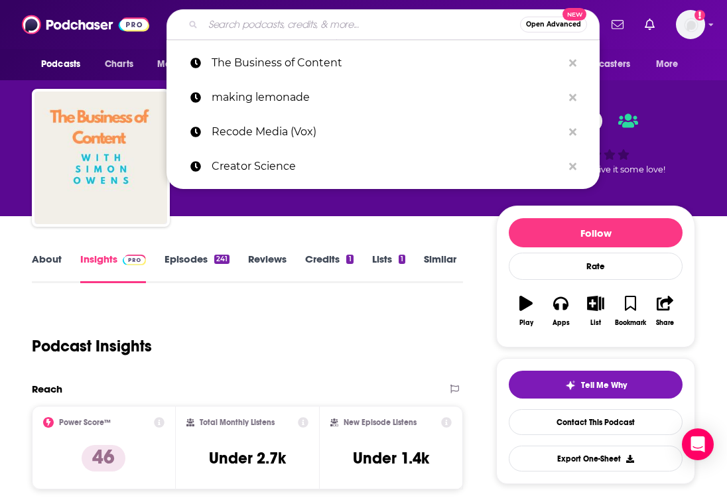
paste input "Created with [PERSON_NAME]"
type input "Created with [PERSON_NAME]"
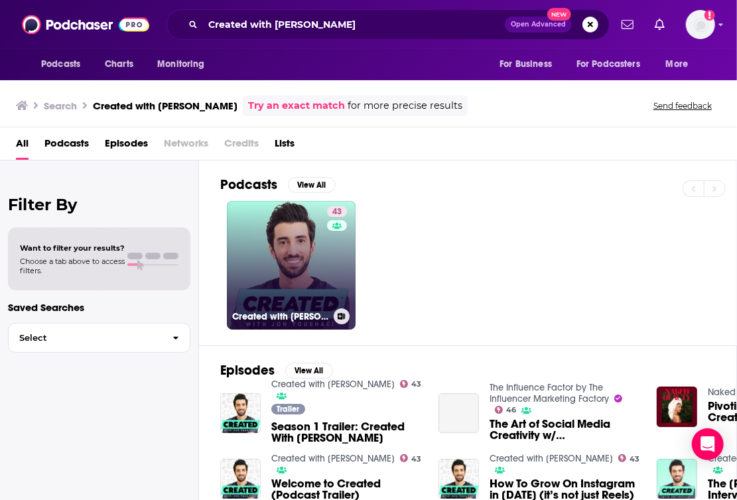
click at [308, 278] on link "43 Created with [PERSON_NAME]" at bounding box center [291, 265] width 129 height 129
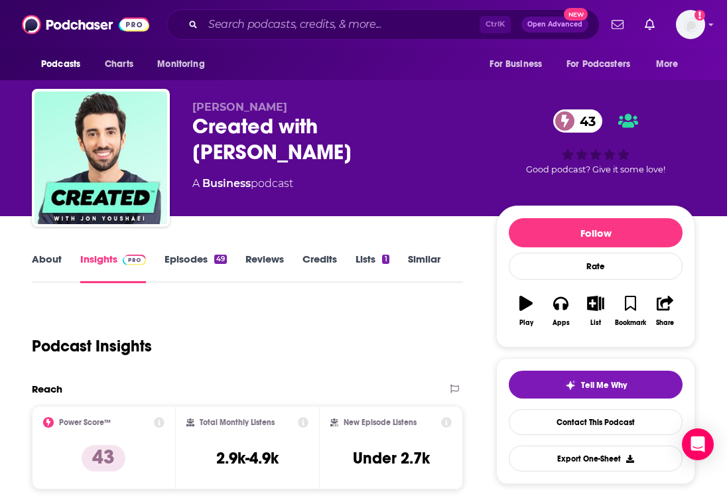
click at [216, 269] on link "Episodes 49" at bounding box center [196, 268] width 62 height 31
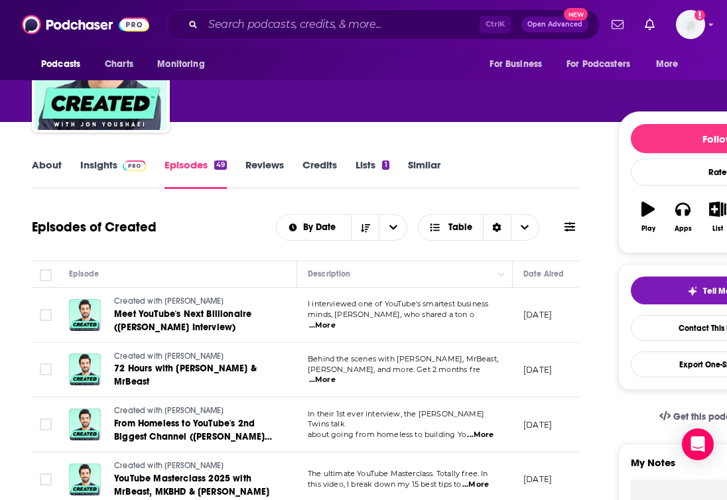
scroll to position [66, 0]
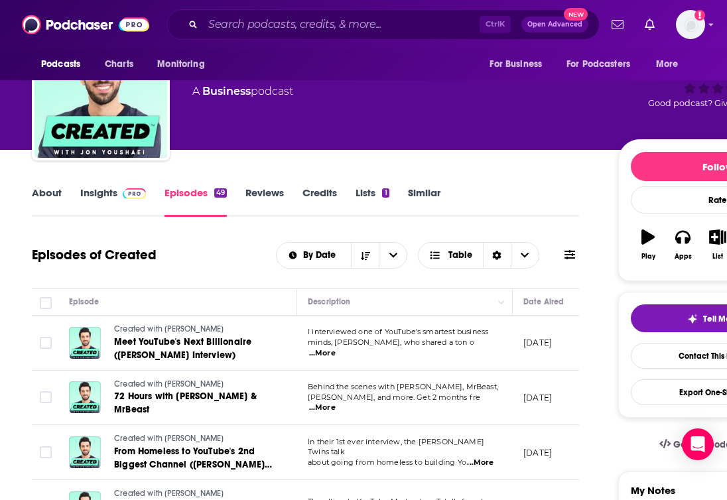
click at [134, 189] on img at bounding box center [134, 193] width 23 height 11
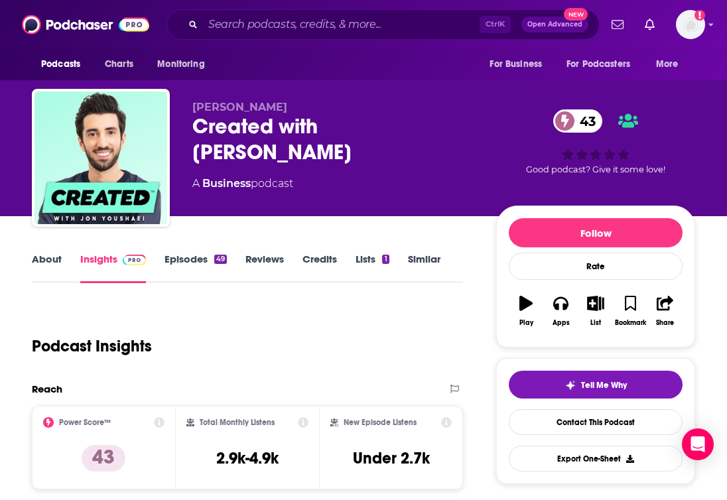
click at [200, 258] on link "Episodes 49" at bounding box center [196, 268] width 62 height 31
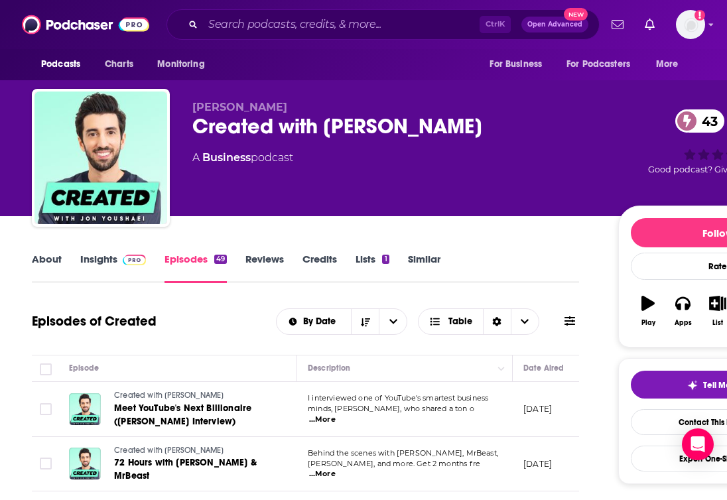
click at [121, 267] on link "Insights" at bounding box center [113, 268] width 66 height 31
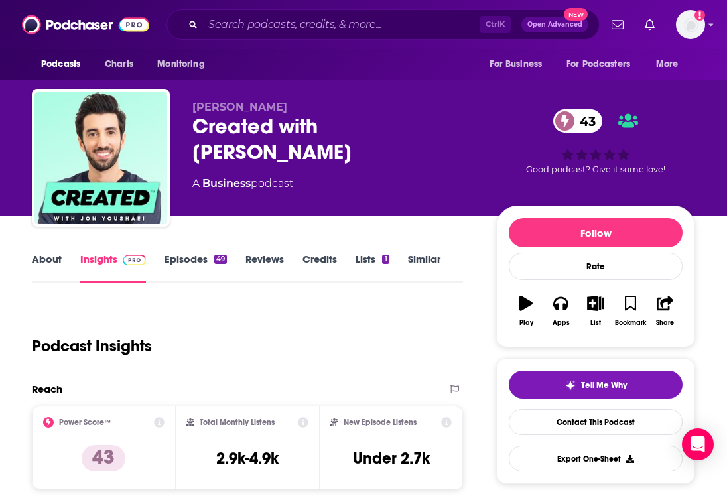
click at [173, 261] on link "Episodes 49" at bounding box center [196, 268] width 62 height 31
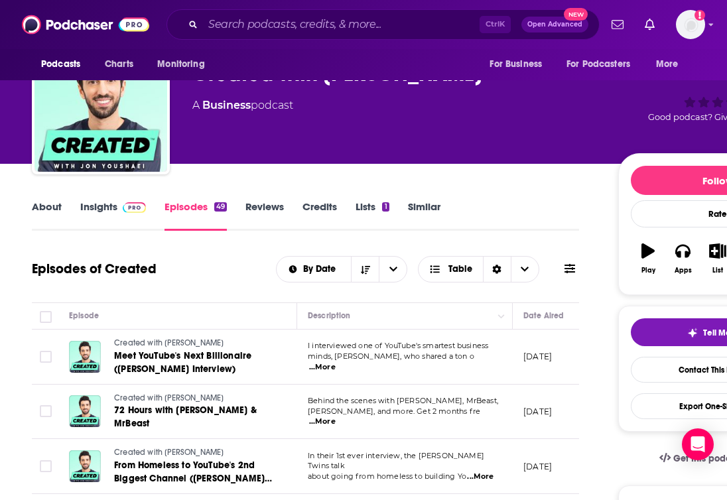
scroll to position [66, 0]
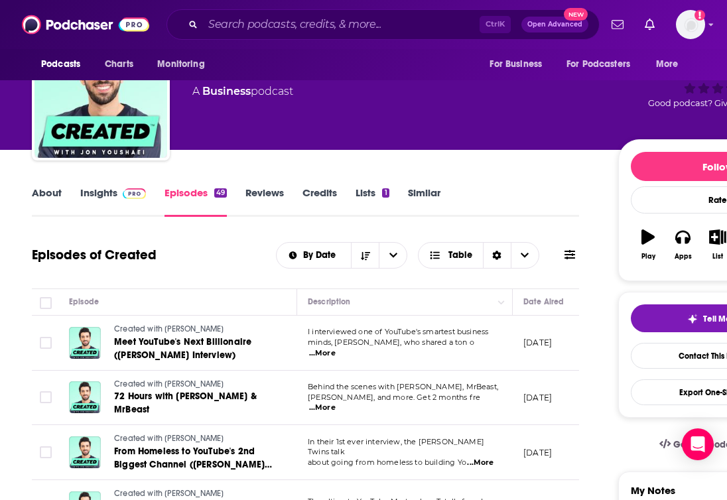
click at [470, 84] on div "A Business podcast" at bounding box center [394, 92] width 405 height 16
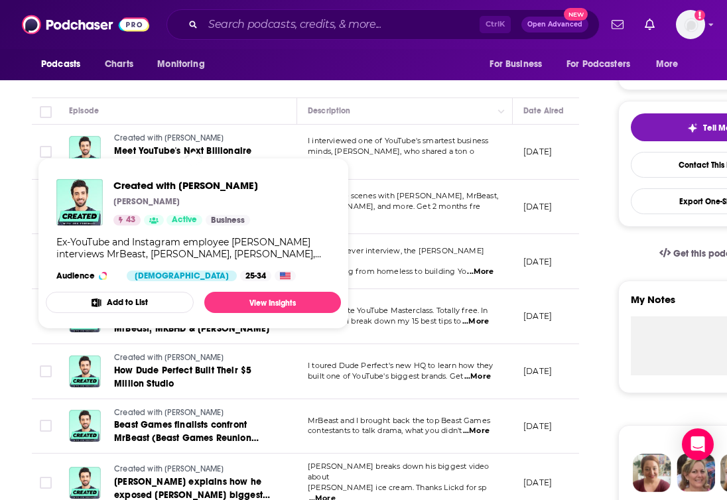
scroll to position [199, 0]
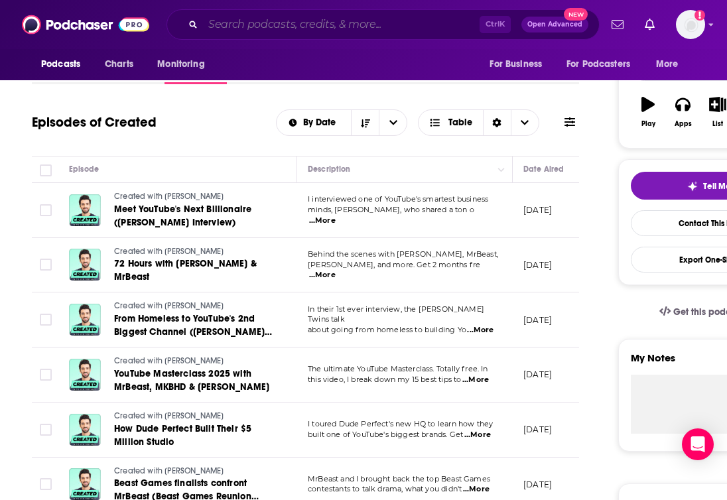
click at [353, 26] on input "Search podcasts, credits, & more..." at bounding box center [341, 24] width 277 height 21
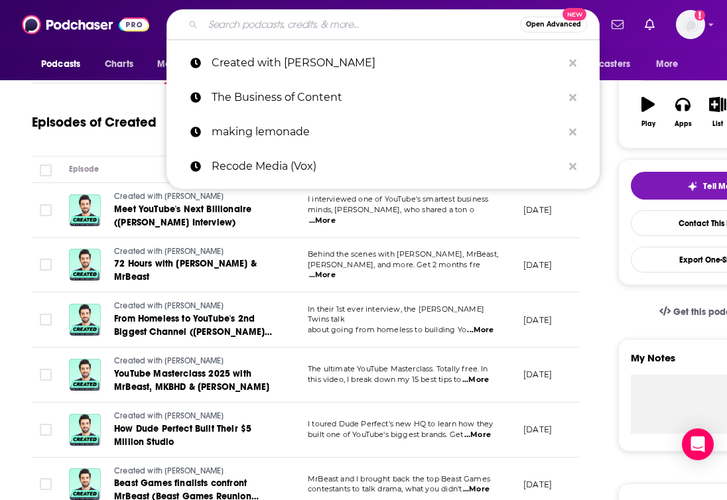
paste input "Creator Support ([PERSON_NAME] & [PERSON_NAME])"
type input "Creator Support ([PERSON_NAME] & [PERSON_NAME])"
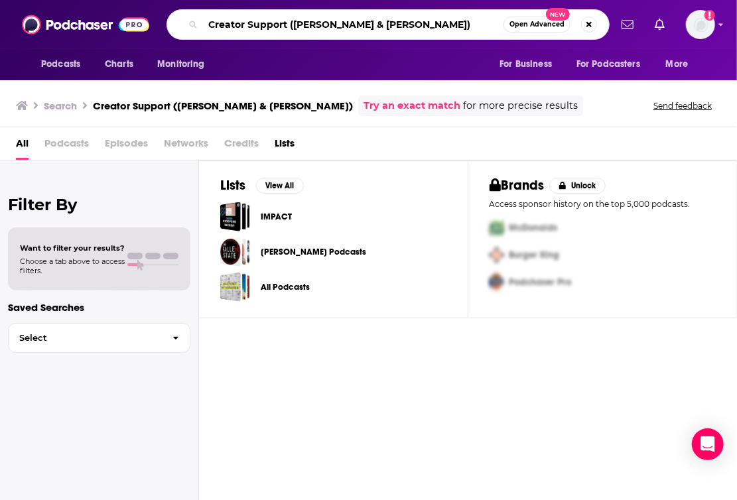
drag, startPoint x: 291, startPoint y: 27, endPoint x: 671, endPoint y: 60, distance: 381.7
click at [671, 76] on div "Podcasts Charts Monitoring Creator Support ([PERSON_NAME] & [PERSON_NAME]) Open…" at bounding box center [368, 40] width 737 height 80
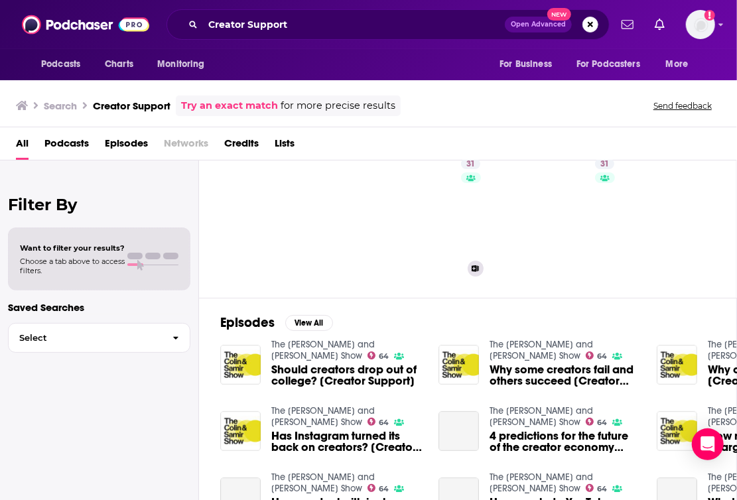
scroll to position [66, 0]
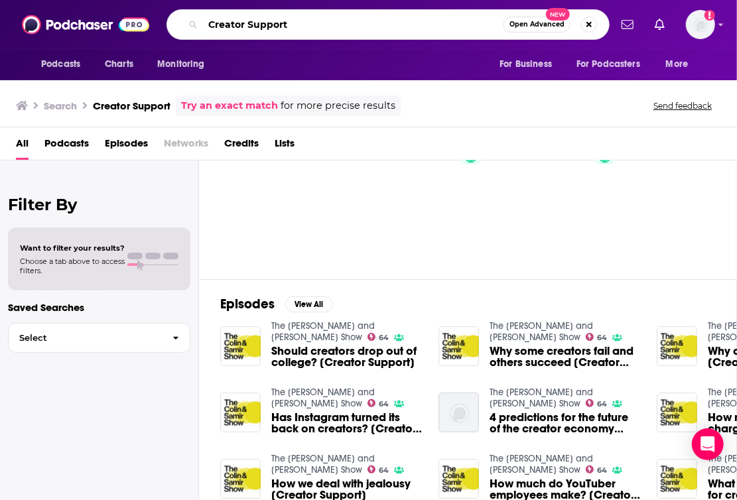
click at [427, 17] on input "Creator Support" at bounding box center [353, 24] width 301 height 21
paste input "The Vergecast (The Verge)"
type input "The Vergecast (The Verge)"
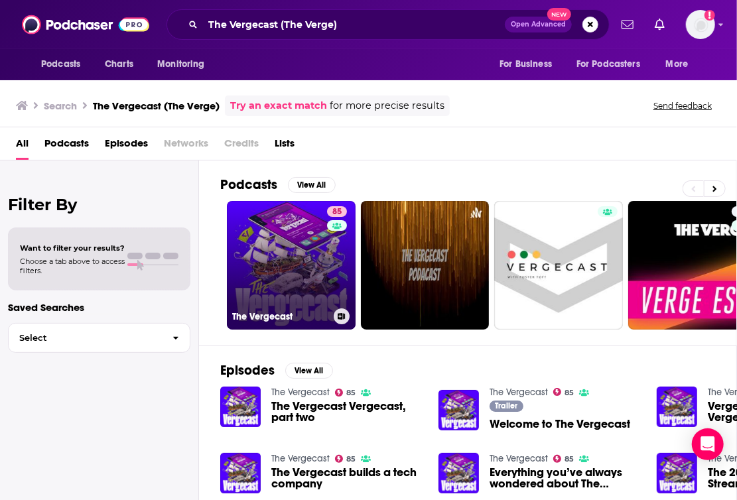
click at [259, 248] on link "85 The Vergecast" at bounding box center [291, 265] width 129 height 129
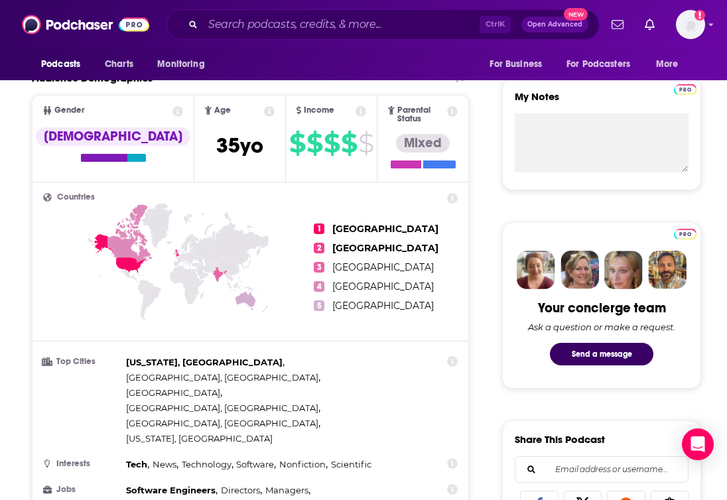
scroll to position [464, 0]
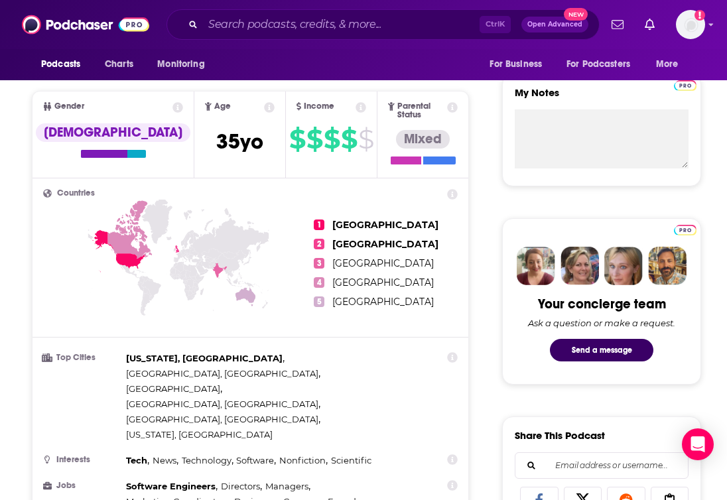
drag, startPoint x: 297, startPoint y: 74, endPoint x: 276, endPoint y: 30, distance: 48.7
click at [297, 74] on div "Podcasts Charts Monitoring For Business For Podcasters More" at bounding box center [363, 64] width 727 height 31
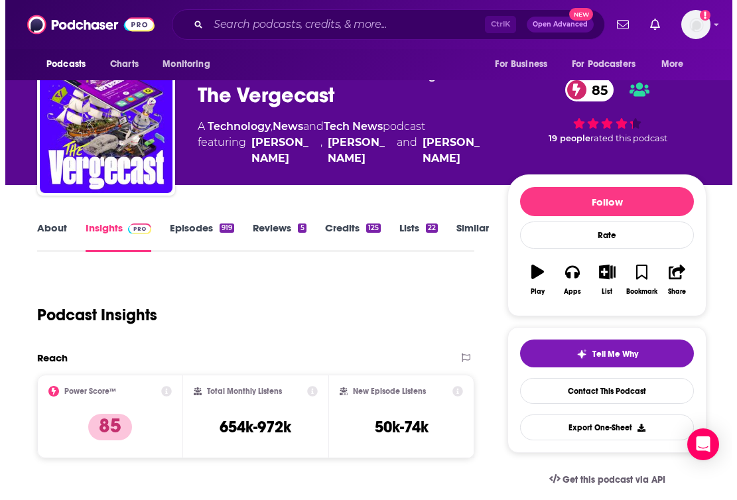
scroll to position [0, 0]
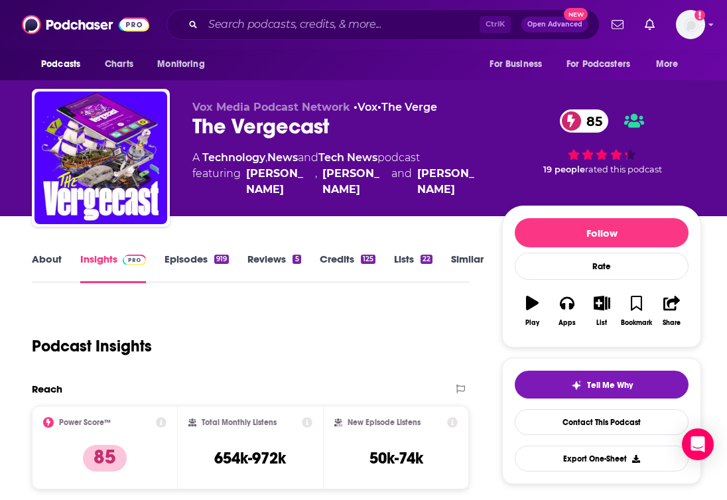
click at [13, 54] on div "Podcasts Charts Monitoring For Business For Podcasters More" at bounding box center [363, 64] width 727 height 31
click at [241, 25] on input "Search podcasts, credits, & more..." at bounding box center [341, 24] width 277 height 21
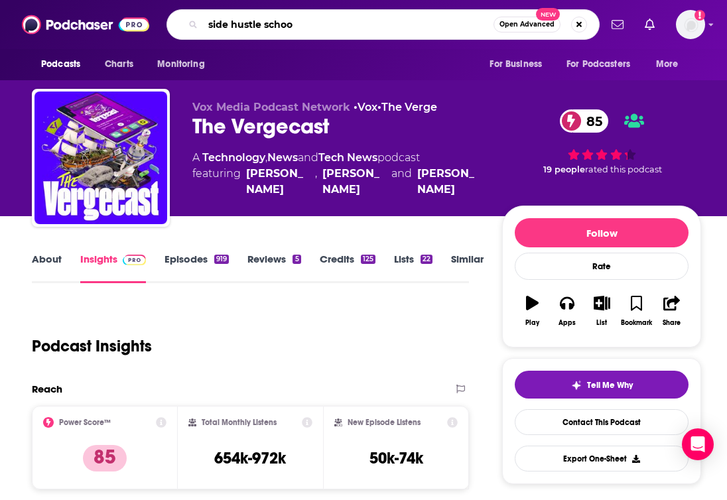
type input "side hustle school"
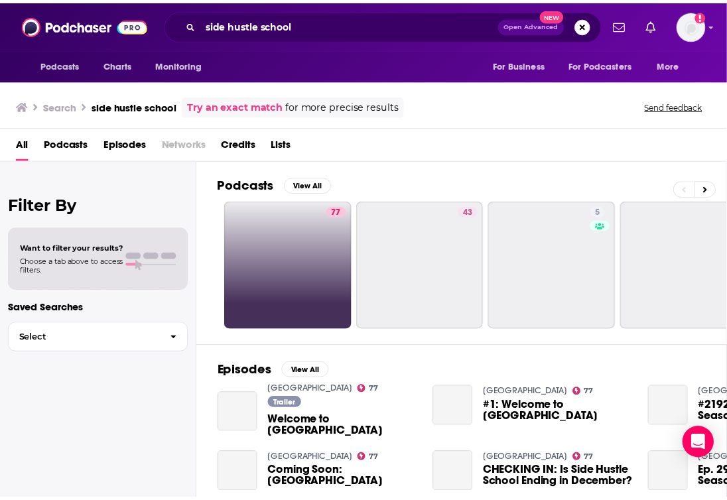
scroll to position [66, 0]
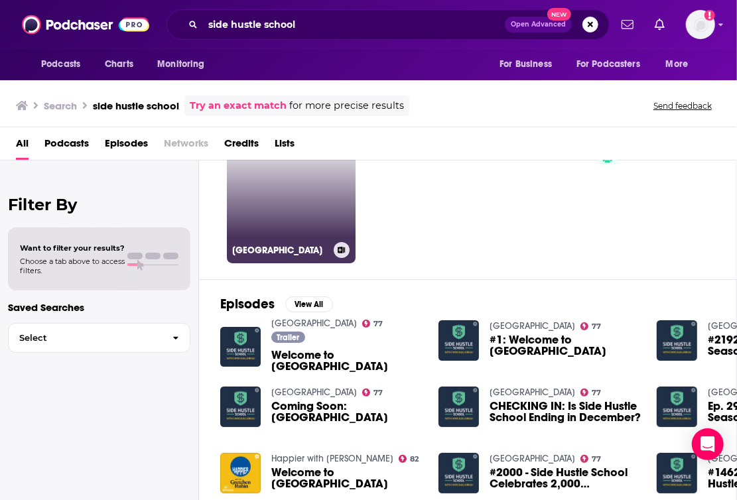
click at [294, 213] on link "[GEOGRAPHIC_DATA]" at bounding box center [291, 199] width 129 height 129
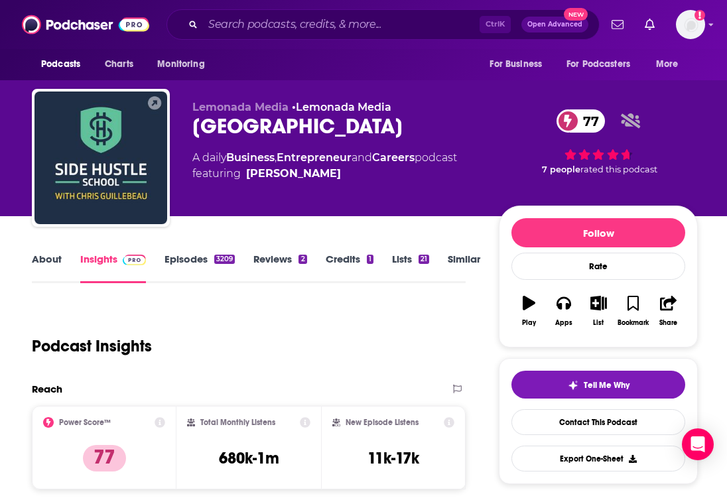
click at [170, 189] on div "Lemonada Media • Lemonada Media Side Hustle School 77 A daily Business , Entrep…" at bounding box center [365, 160] width 666 height 143
click at [319, 88] on div "Lemonada Media • Lemonada Media Side Hustle School 77 A daily Business , Entrep…" at bounding box center [365, 144] width 686 height 143
click at [291, 136] on div "Side Hustle School 77" at bounding box center [334, 126] width 285 height 26
drag, startPoint x: 291, startPoint y: 136, endPoint x: 291, endPoint y: 124, distance: 12.0
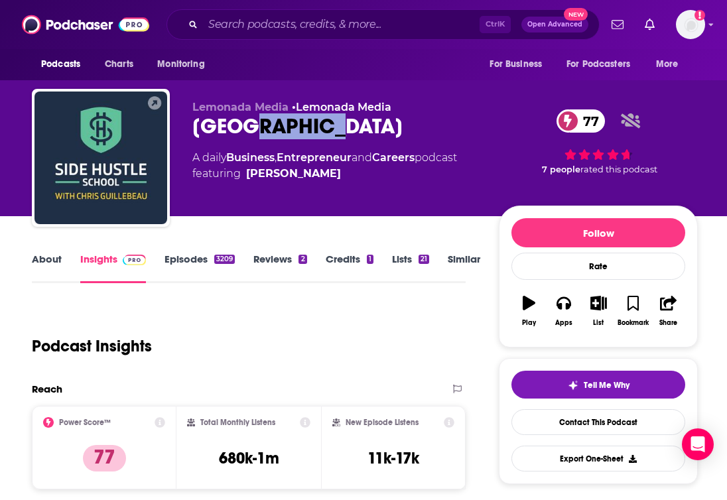
click at [291, 124] on div "Side Hustle School 77" at bounding box center [334, 126] width 285 height 26
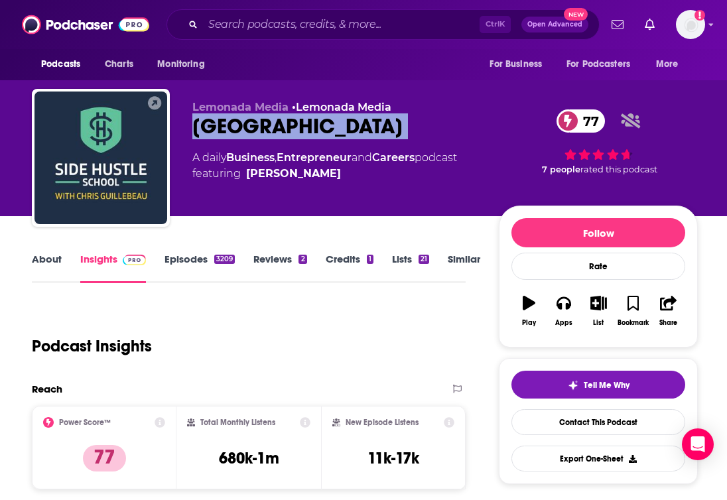
click at [291, 124] on div "Side Hustle School 77" at bounding box center [334, 126] width 285 height 26
copy div "Side Hustle School 77"
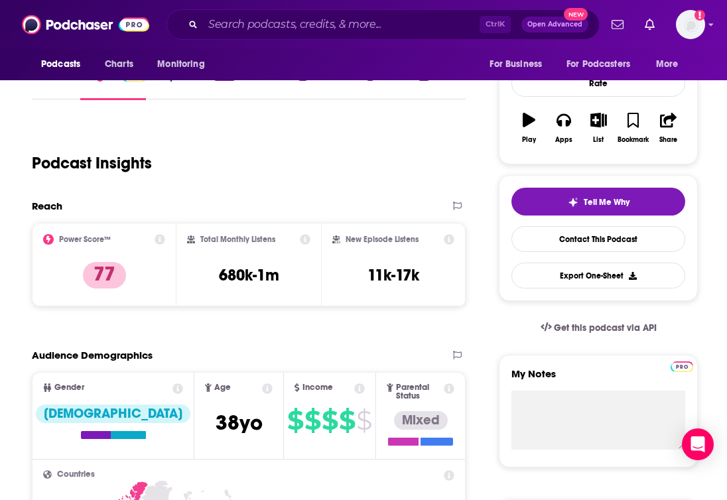
scroll to position [265, 0]
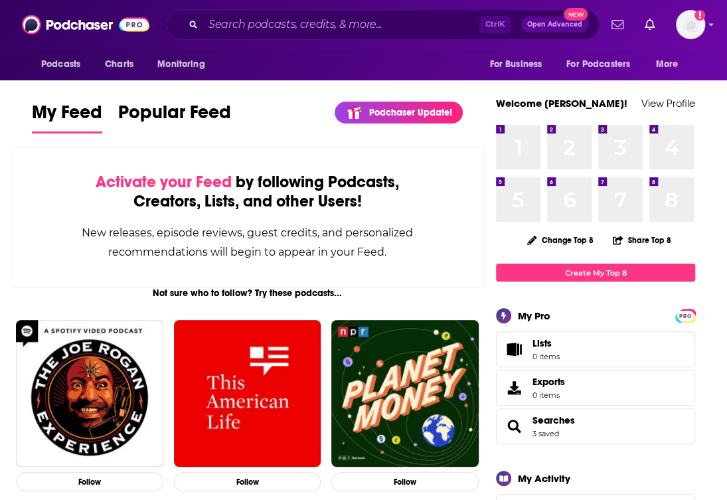
drag, startPoint x: 0, startPoint y: 223, endPoint x: 0, endPoint y: 208, distance: 14.6
click at [0, 228] on html "Podcasts Charts Monitoring Ctrl K Open Advanced New For Business For Podcasters…" at bounding box center [363, 250] width 727 height 500
click at [241, 15] on input "Search podcasts, credits, & more..." at bounding box center [341, 24] width 276 height 21
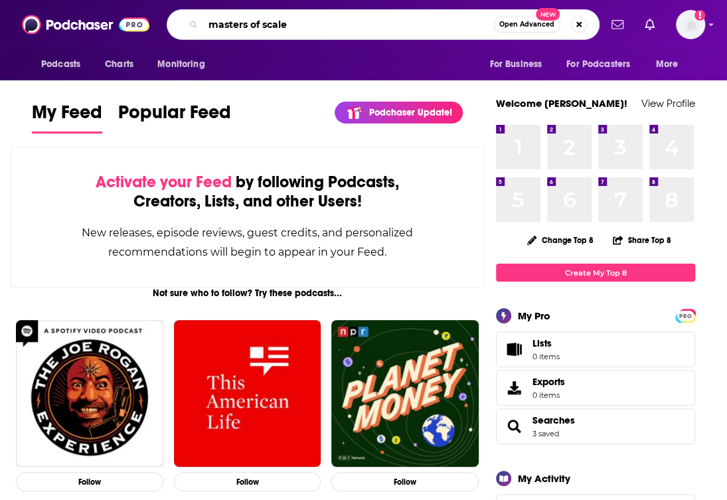
type input "masters of scale"
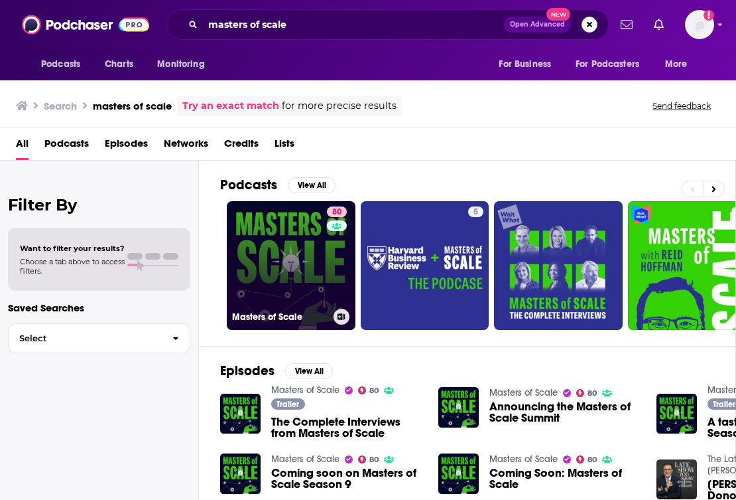
click at [234, 232] on link "80 Masters of Scale" at bounding box center [291, 265] width 129 height 129
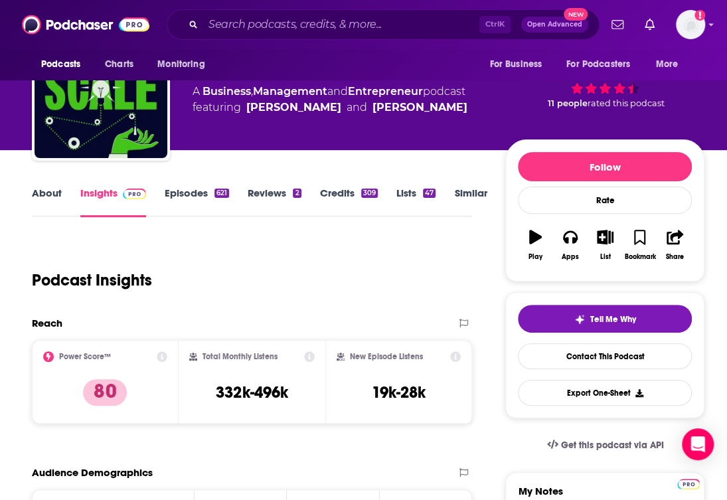
scroll to position [133, 0]
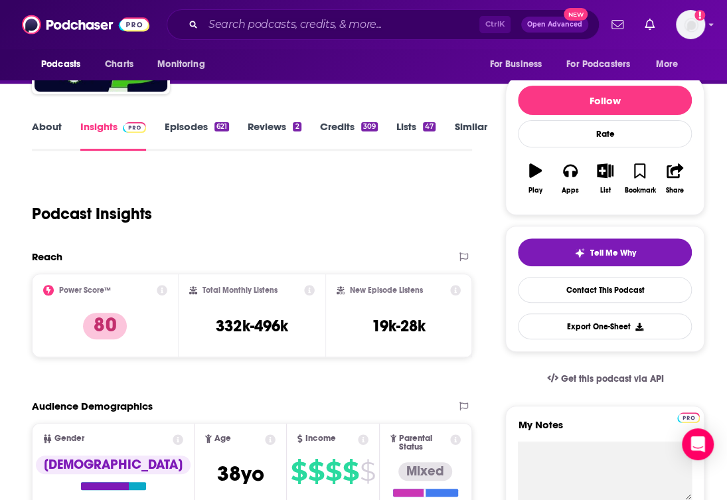
drag, startPoint x: 32, startPoint y: 156, endPoint x: 77, endPoint y: 120, distance: 57.6
